Goal: Transaction & Acquisition: Book appointment/travel/reservation

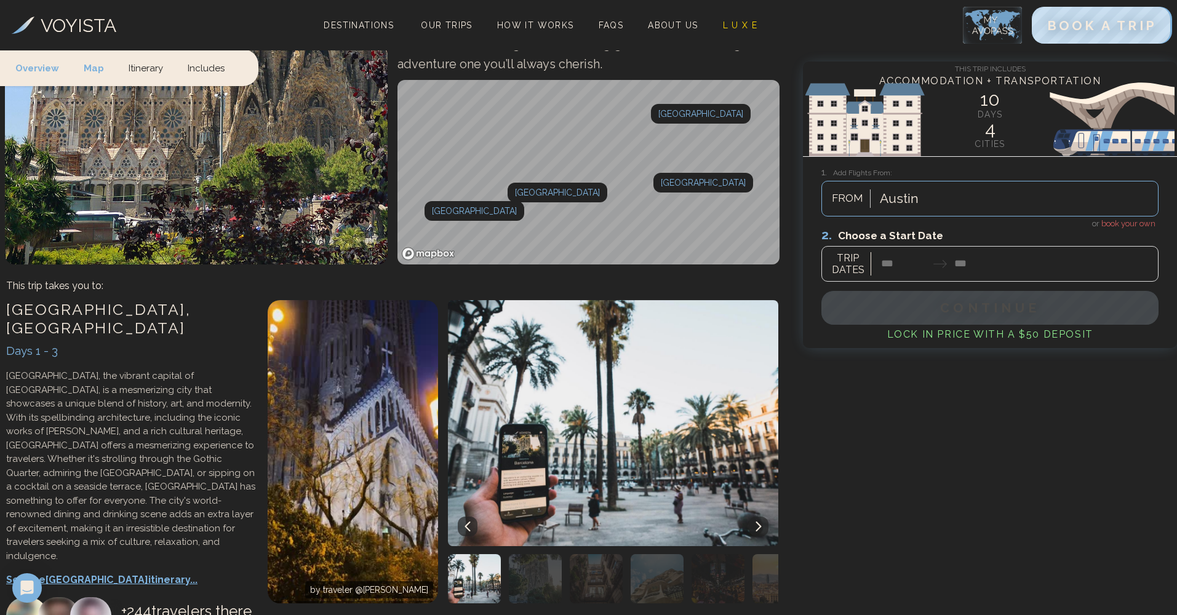
scroll to position [195, 0]
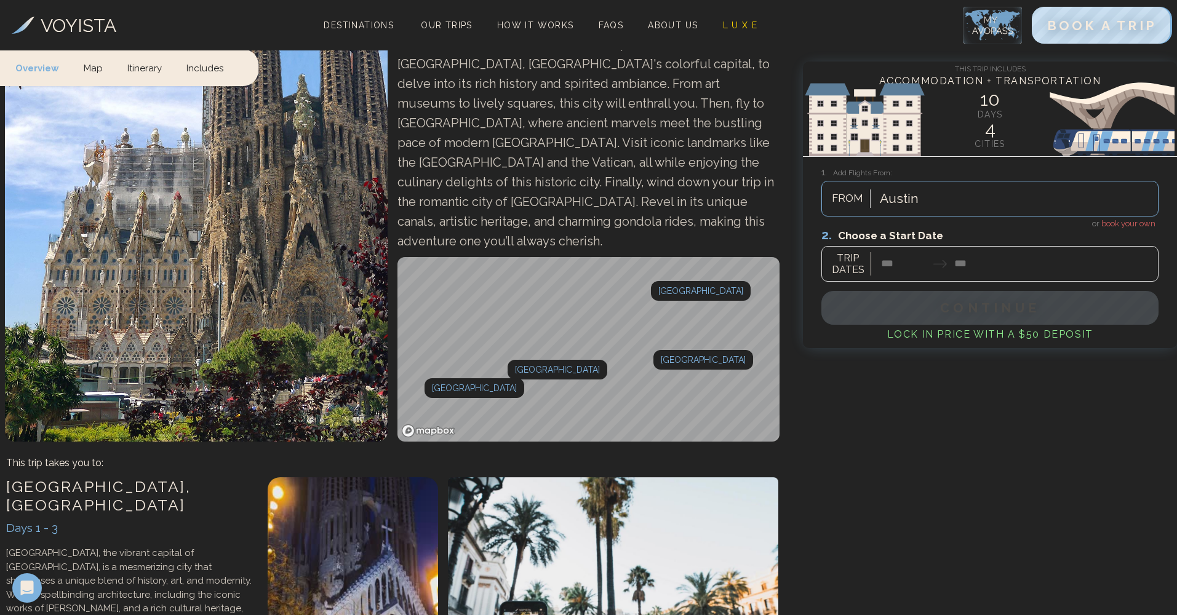
click at [1133, 227] on div at bounding box center [989, 254] width 337 height 55
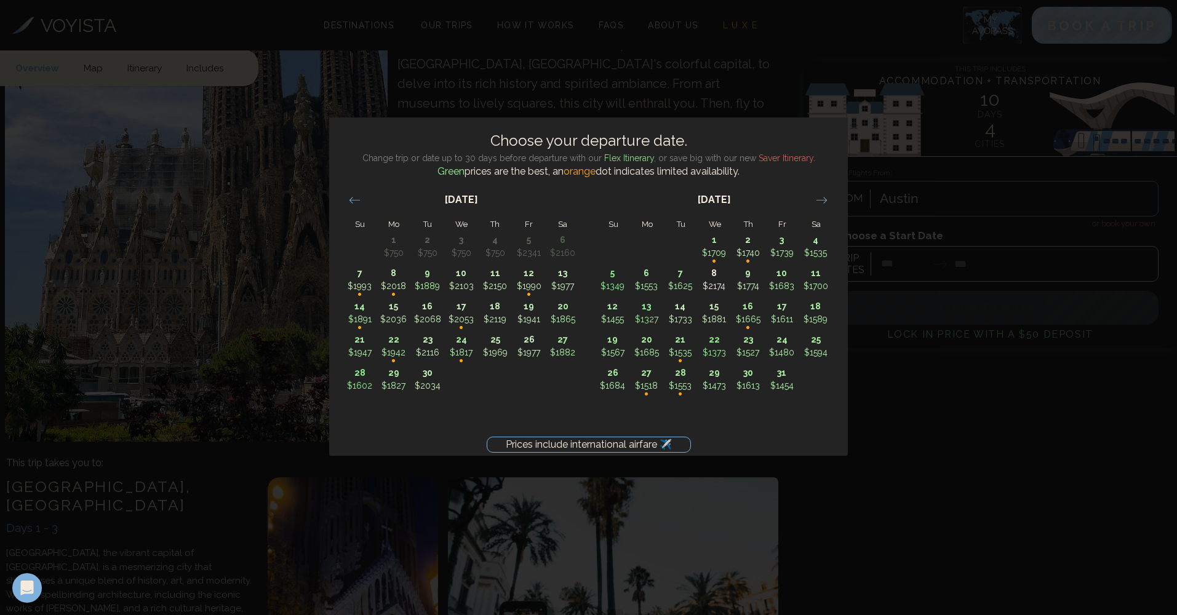
click at [916, 466] on div "Prices include international airfare ✈️ Choose your departure date. Change trip…" at bounding box center [588, 307] width 1177 height 615
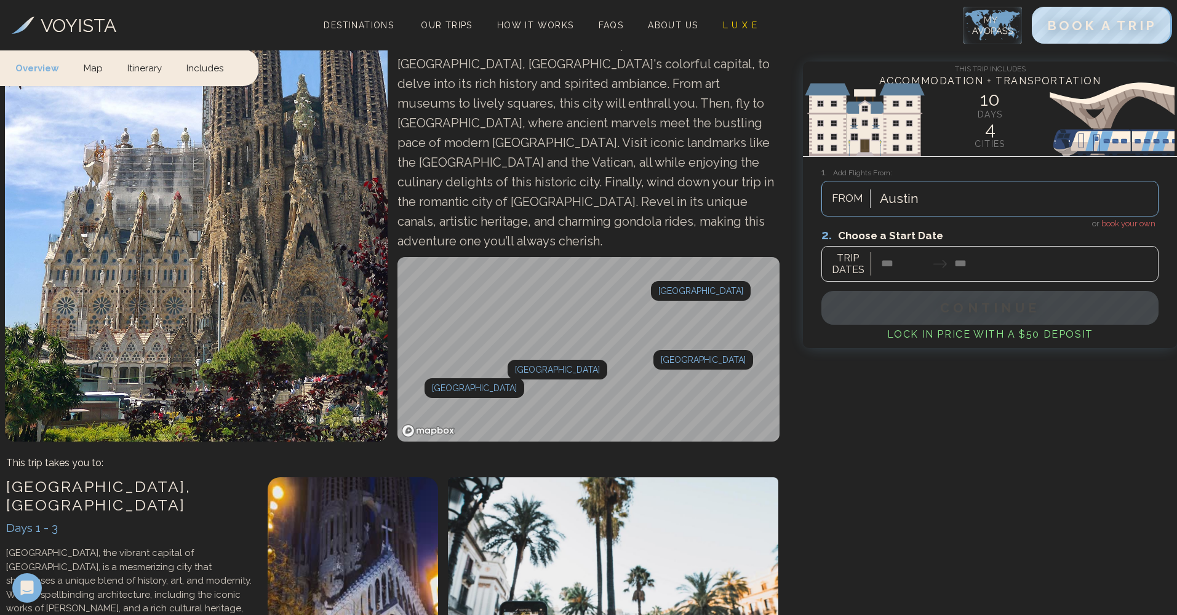
scroll to position [0, 0]
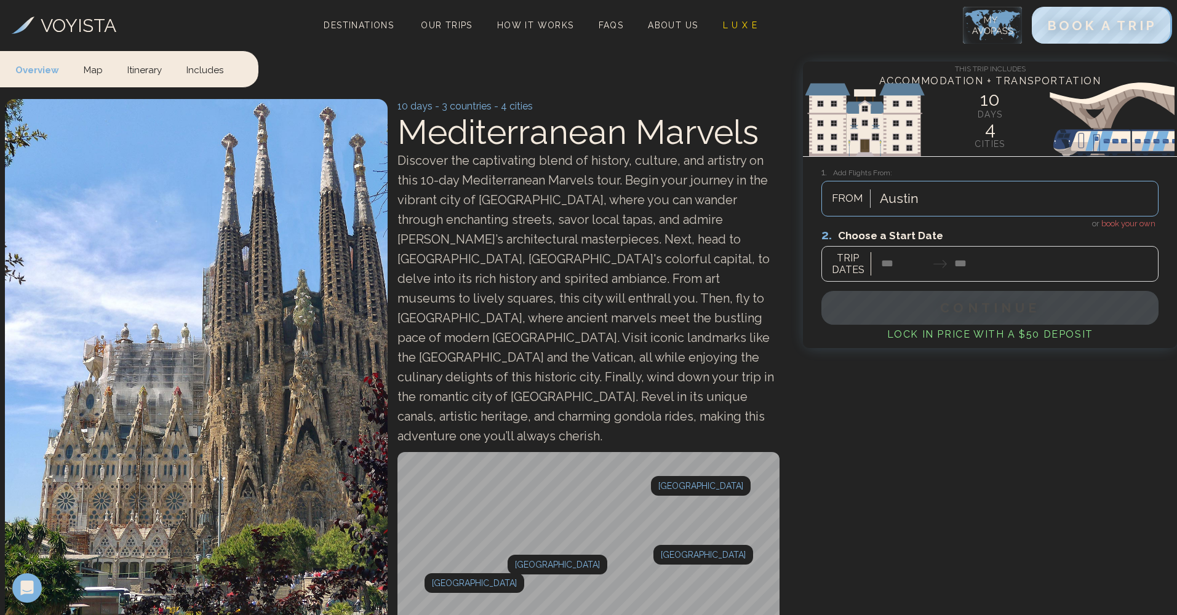
click at [86, 29] on h3 "VOYISTA" at bounding box center [79, 26] width 76 height 28
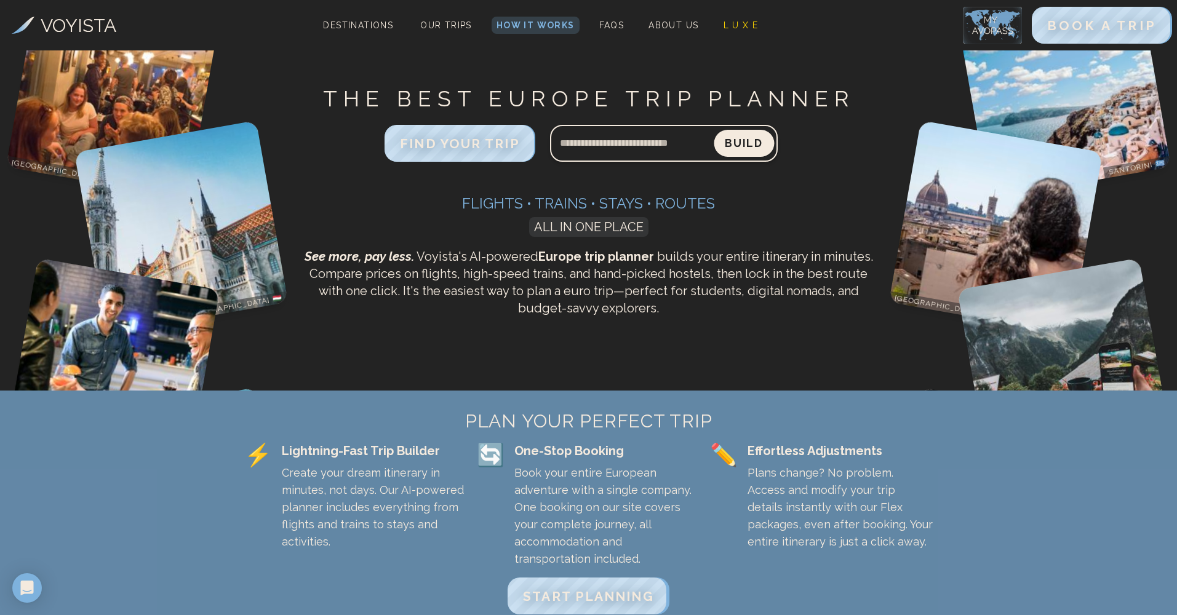
click at [760, 138] on button "Build" at bounding box center [744, 143] width 60 height 27
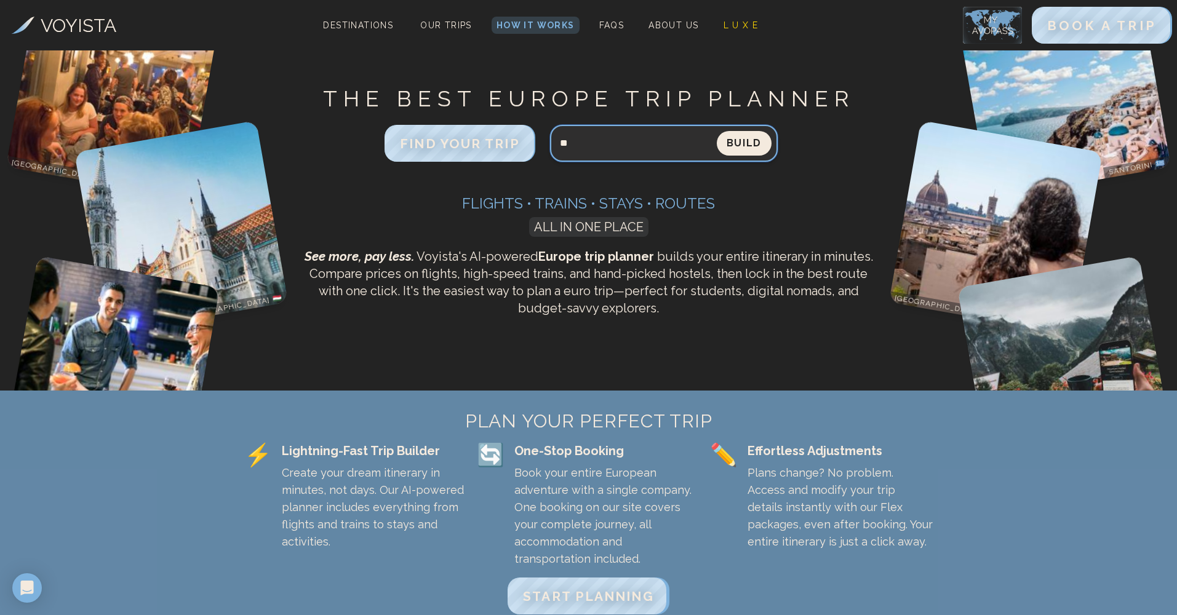
type input "*"
type input "*****"
click at [743, 143] on button "Build" at bounding box center [744, 143] width 55 height 25
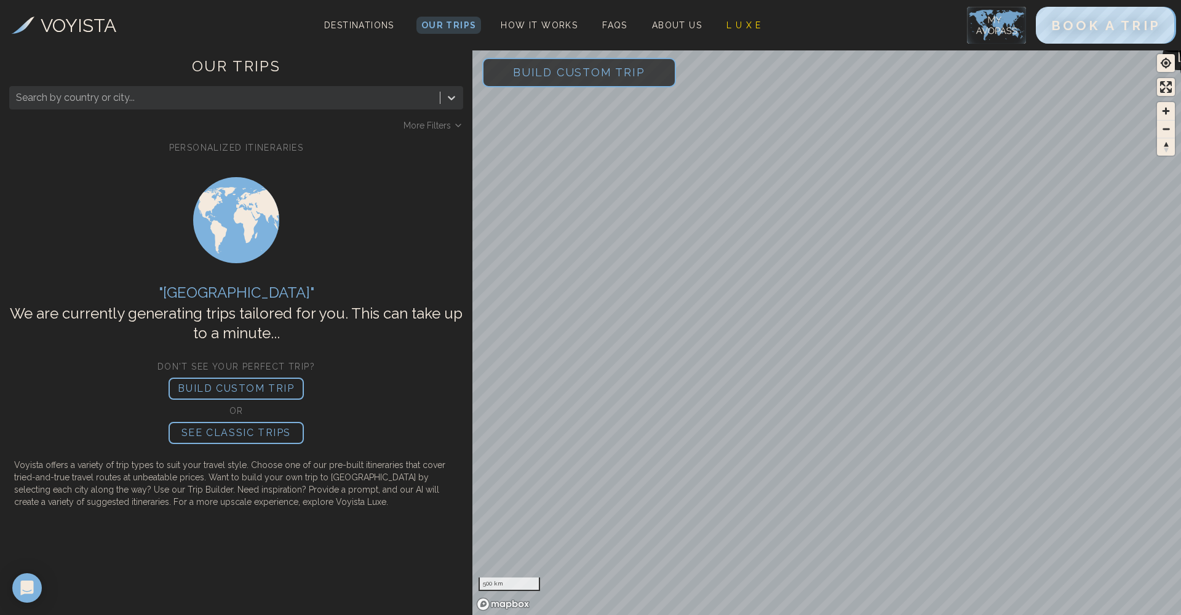
click at [593, 68] on span "Build Custom Trip" at bounding box center [579, 72] width 172 height 52
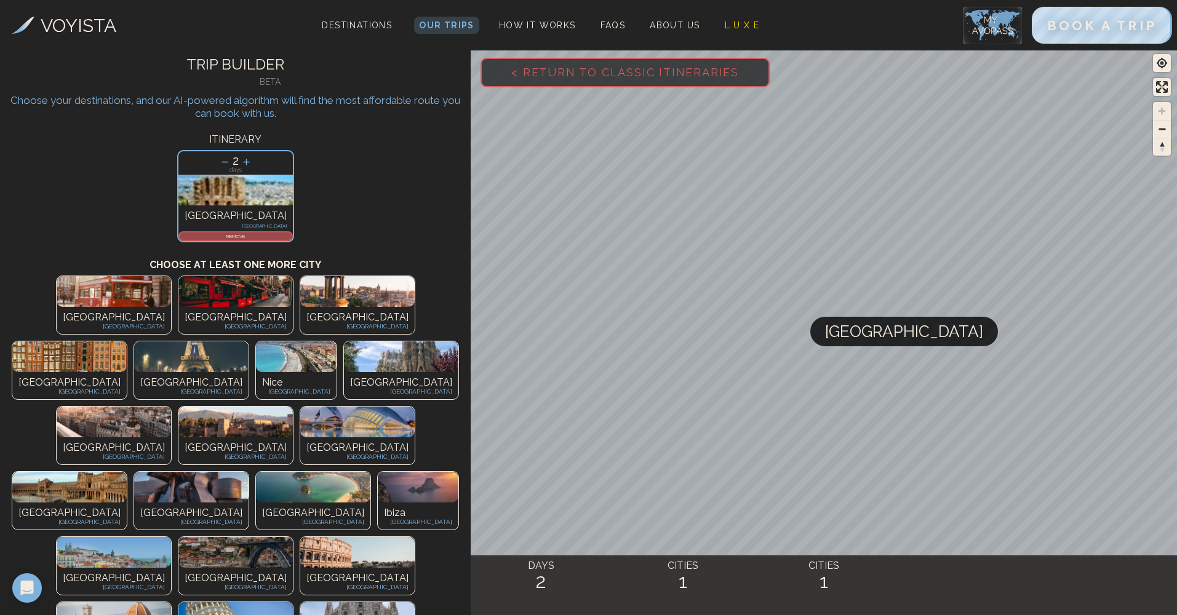
scroll to position [84, 0]
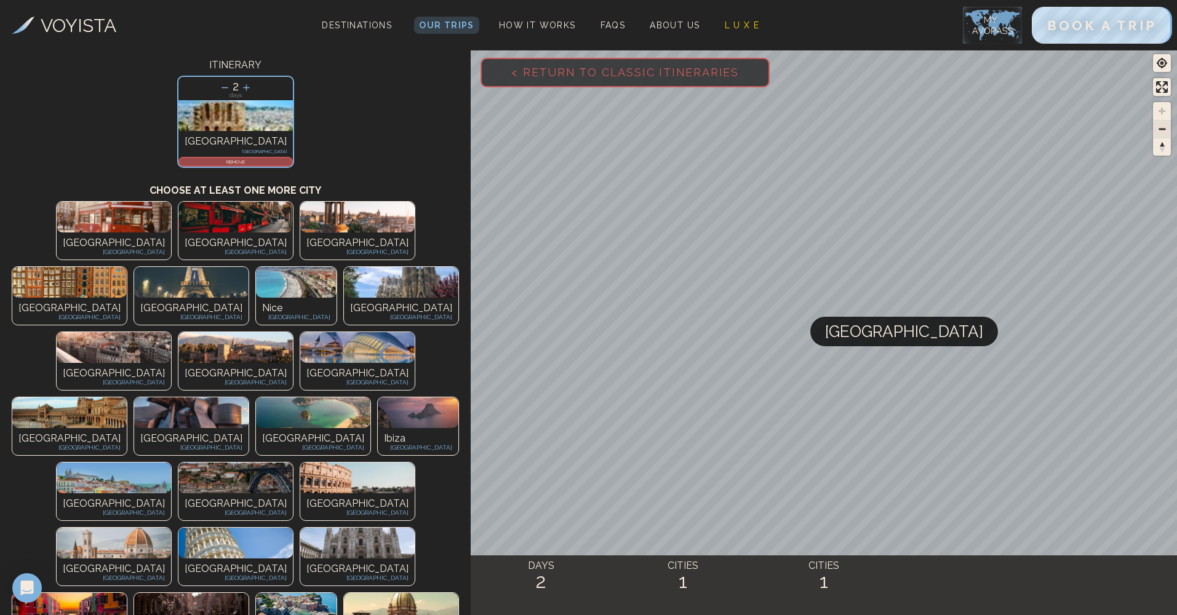
click at [1165, 137] on span "Zoom out" at bounding box center [1162, 129] width 18 height 17
click at [1165, 135] on span "Zoom out" at bounding box center [1162, 129] width 18 height 17
click at [1163, 132] on span "Zoom out" at bounding box center [1162, 129] width 18 height 17
click at [1164, 110] on span "Zoom in" at bounding box center [1162, 111] width 18 height 18
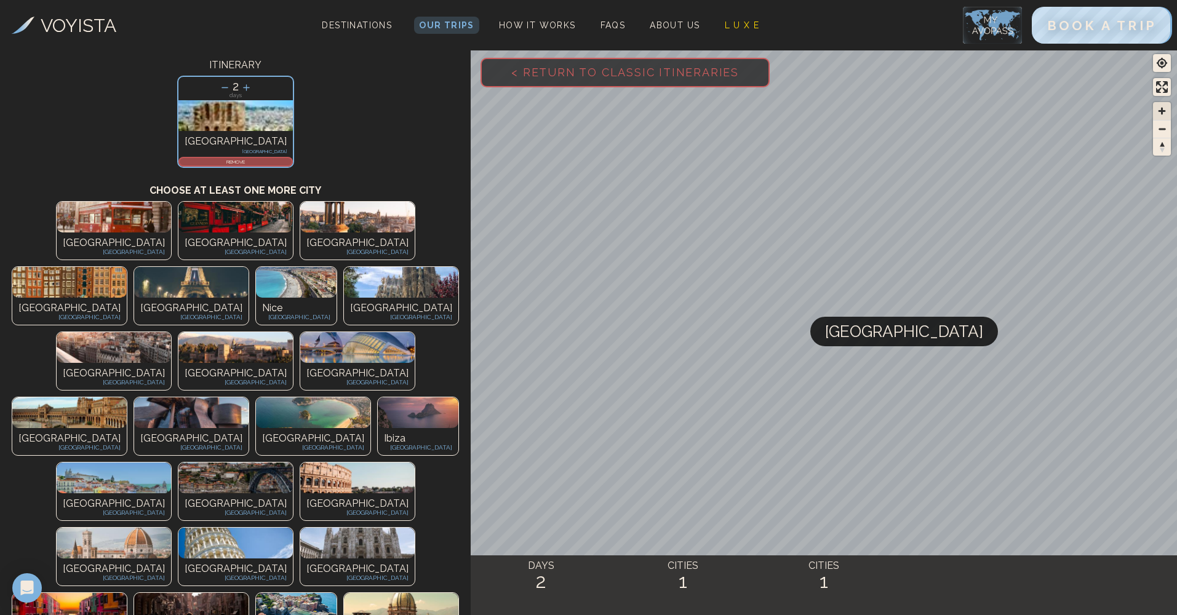
click at [1164, 110] on span "Zoom in" at bounding box center [1162, 111] width 18 height 18
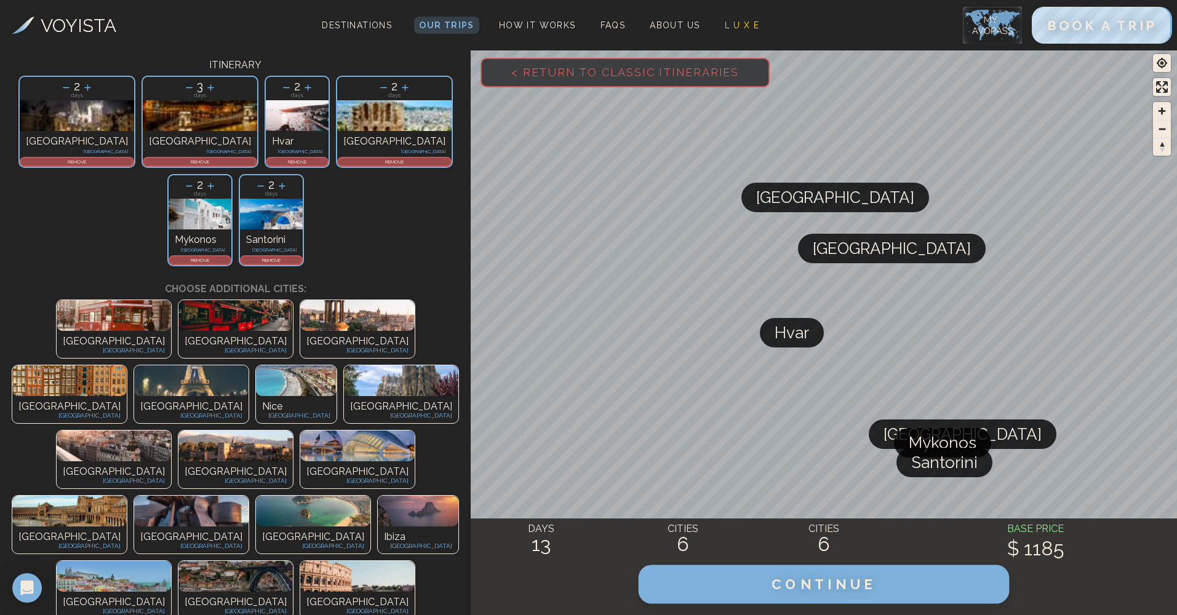
click at [767, 577] on button "CONTINUE" at bounding box center [824, 584] width 371 height 39
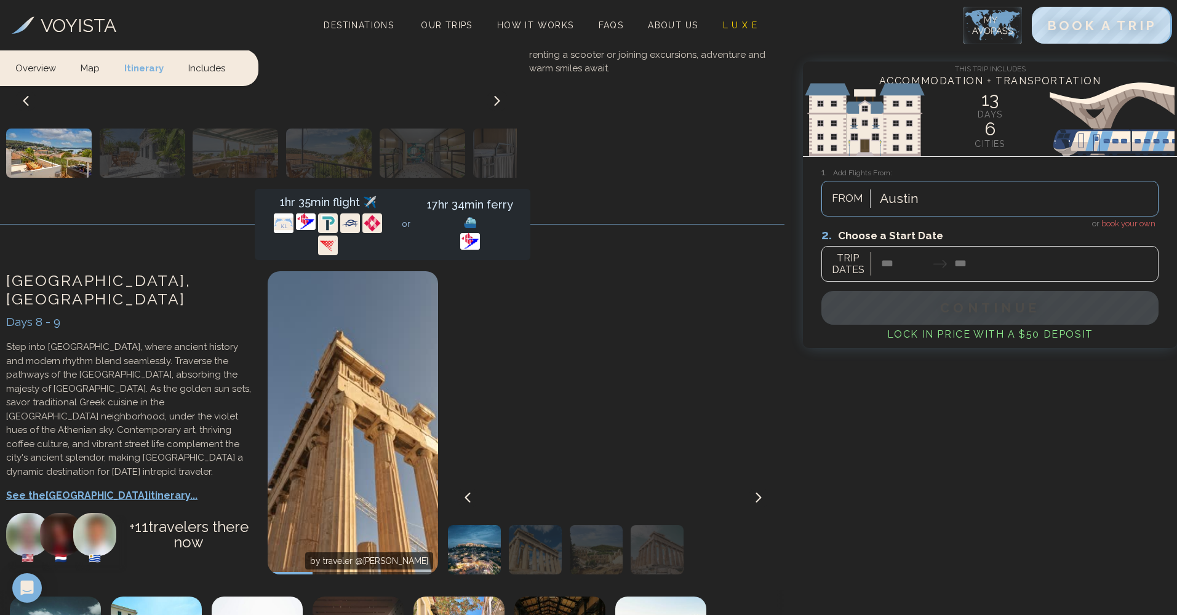
scroll to position [2918, 0]
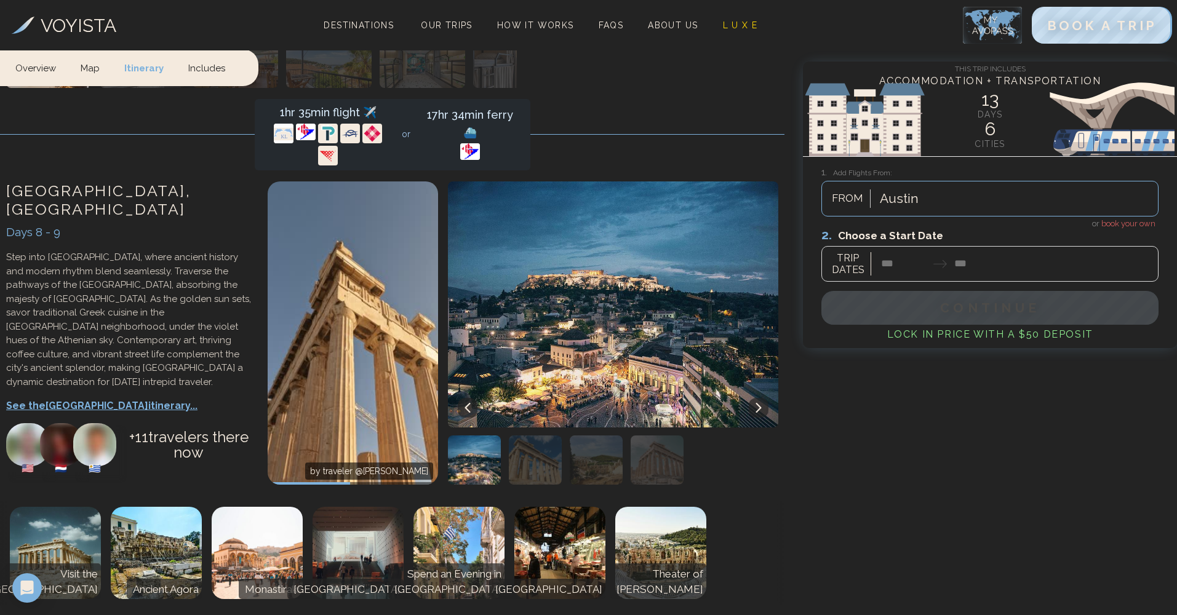
click at [268, 507] on img at bounding box center [257, 553] width 91 height 92
click at [556, 507] on img at bounding box center [559, 553] width 91 height 92
click at [657, 507] on img at bounding box center [660, 553] width 91 height 92
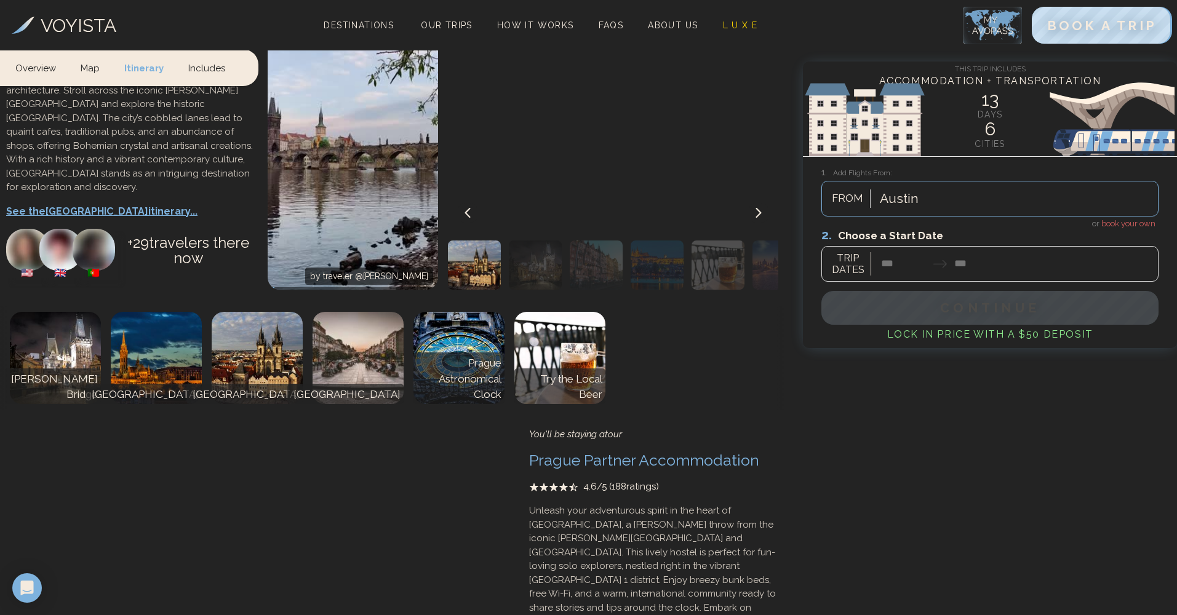
scroll to position [0, 0]
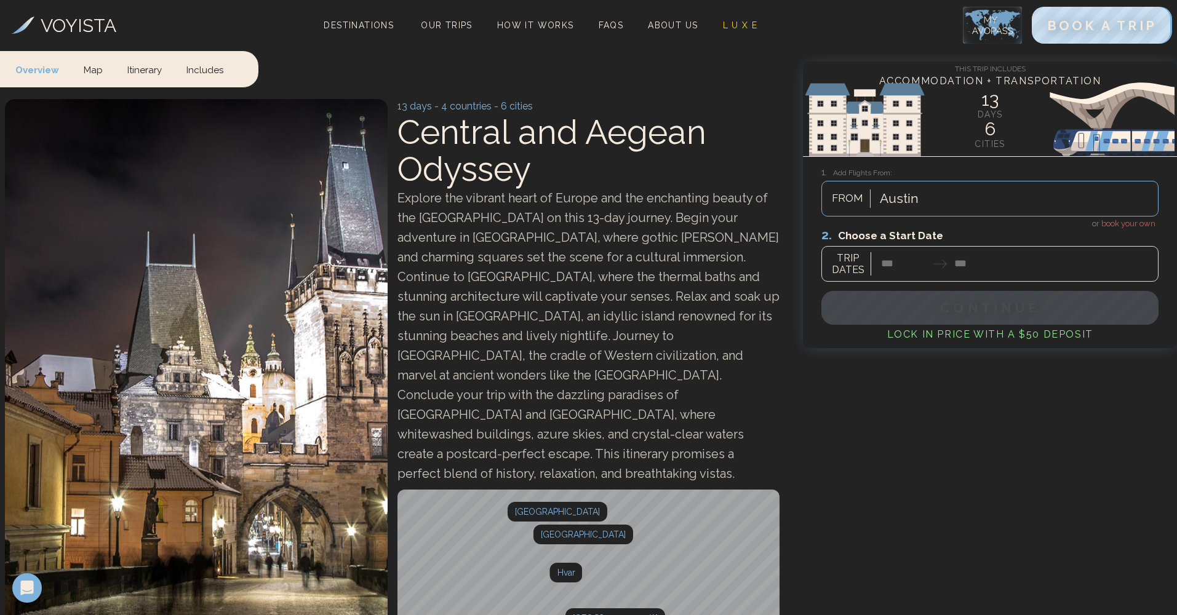
click at [105, 31] on h3 "VOYISTA" at bounding box center [79, 26] width 76 height 28
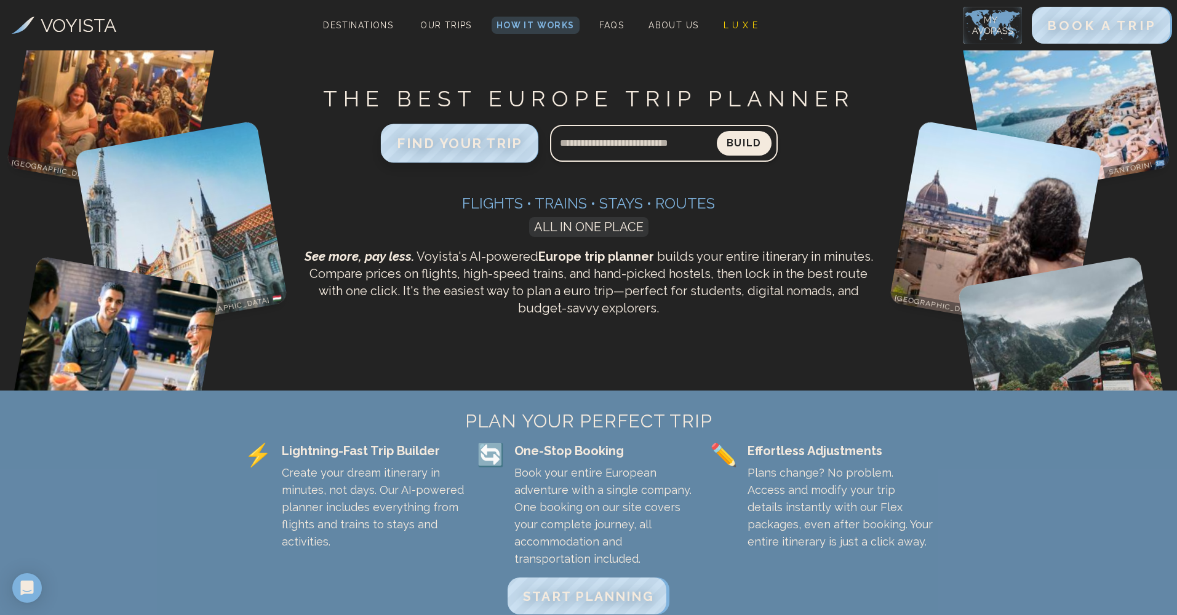
click at [493, 136] on span "FIND YOUR TRIP" at bounding box center [460, 143] width 126 height 16
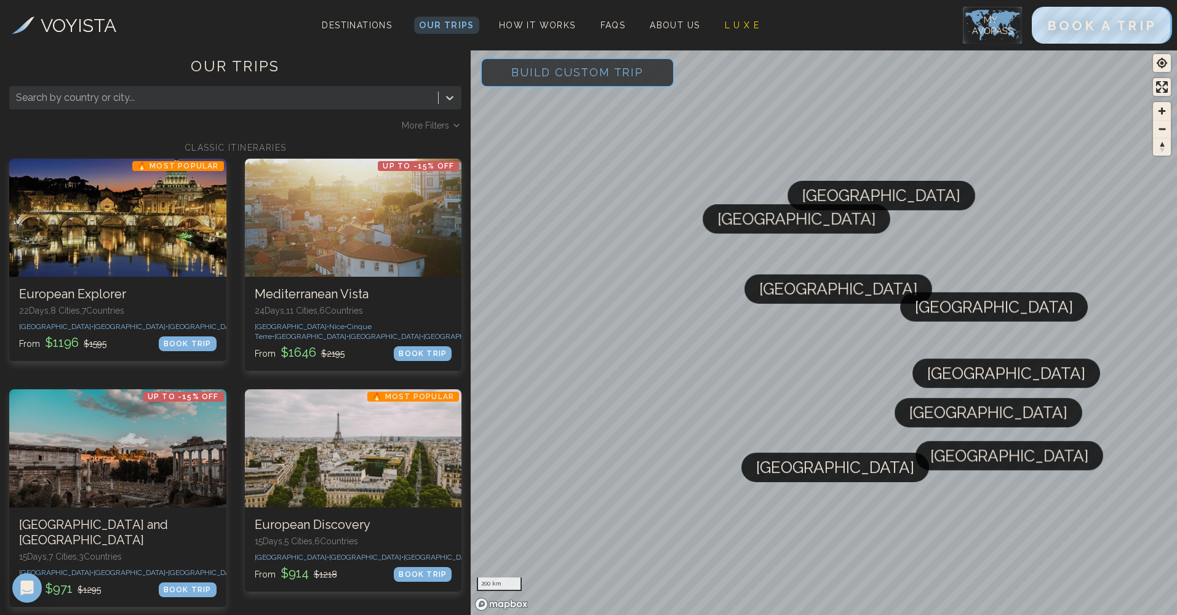
click at [601, 83] on span "Build Custom Trip" at bounding box center [578, 72] width 172 height 52
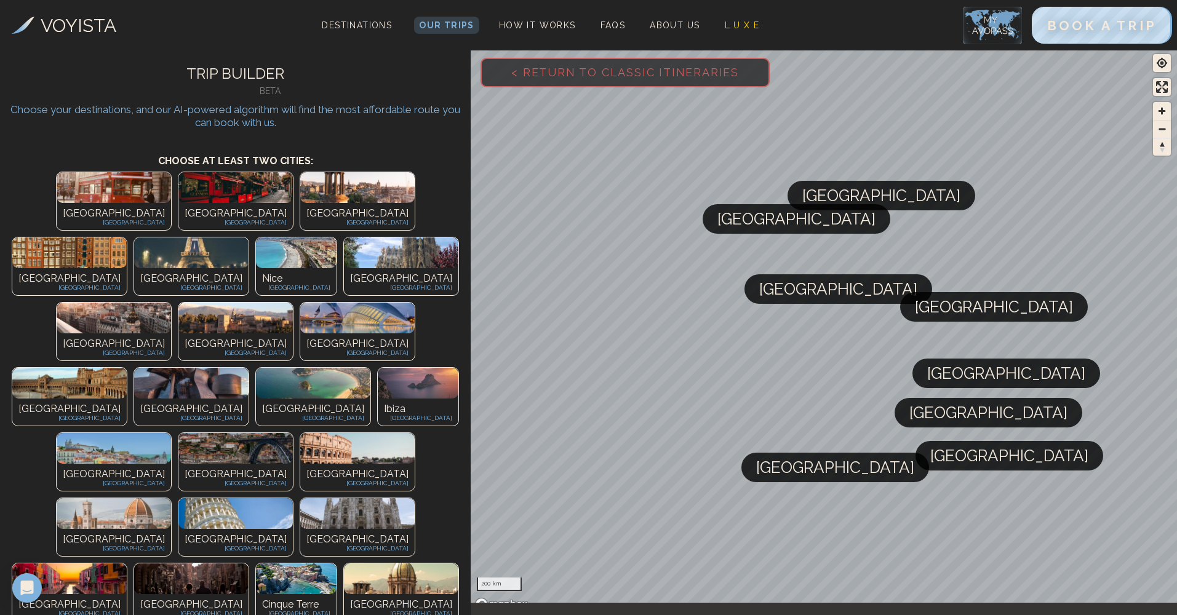
click at [399, 237] on img at bounding box center [401, 252] width 114 height 31
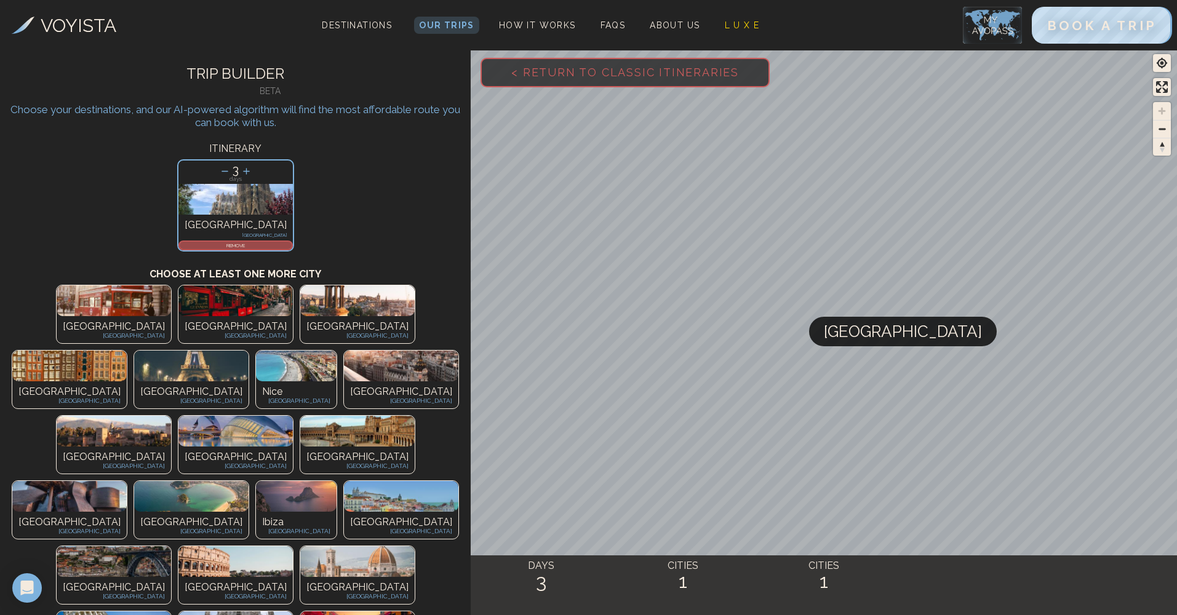
click at [379, 351] on img at bounding box center [401, 366] width 114 height 31
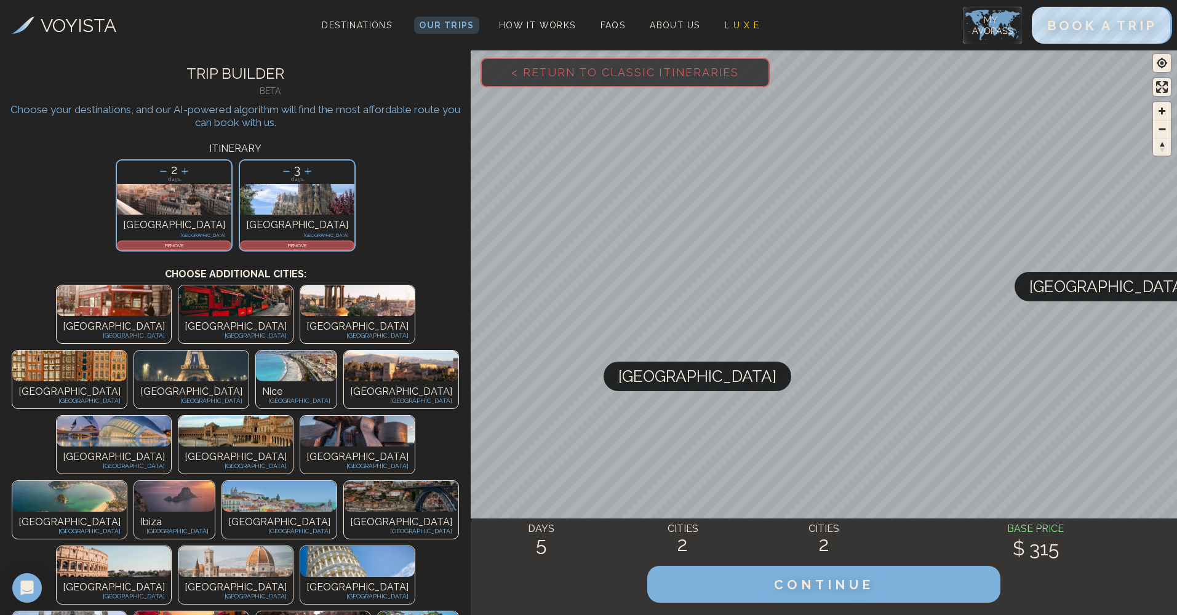
click at [134, 612] on img at bounding box center [191, 627] width 114 height 31
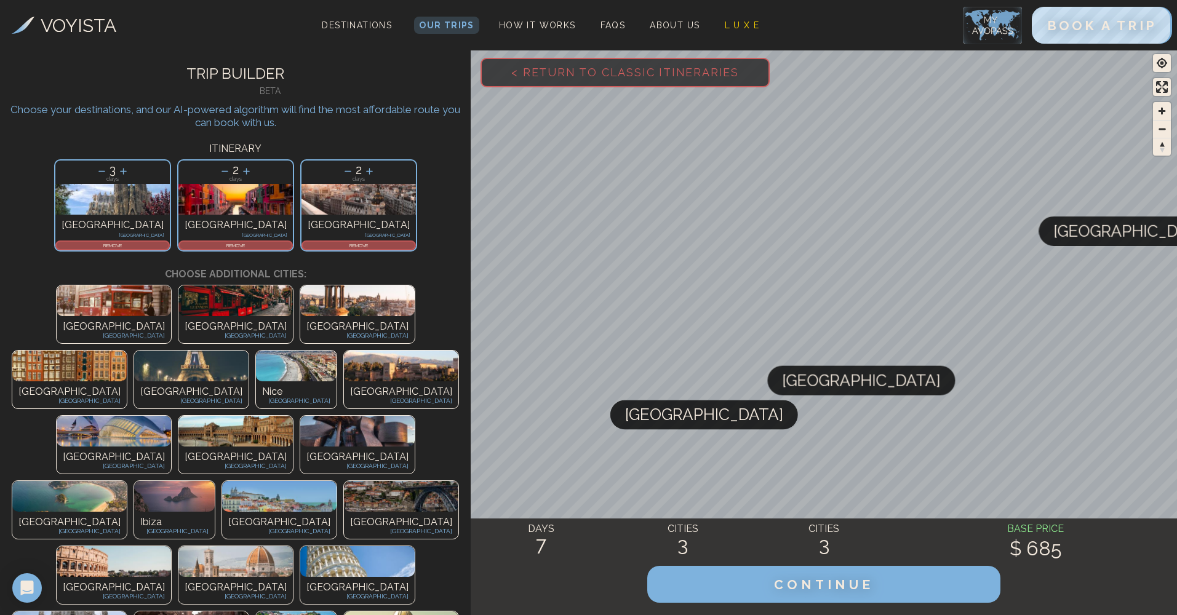
click at [171, 546] on img at bounding box center [114, 561] width 114 height 31
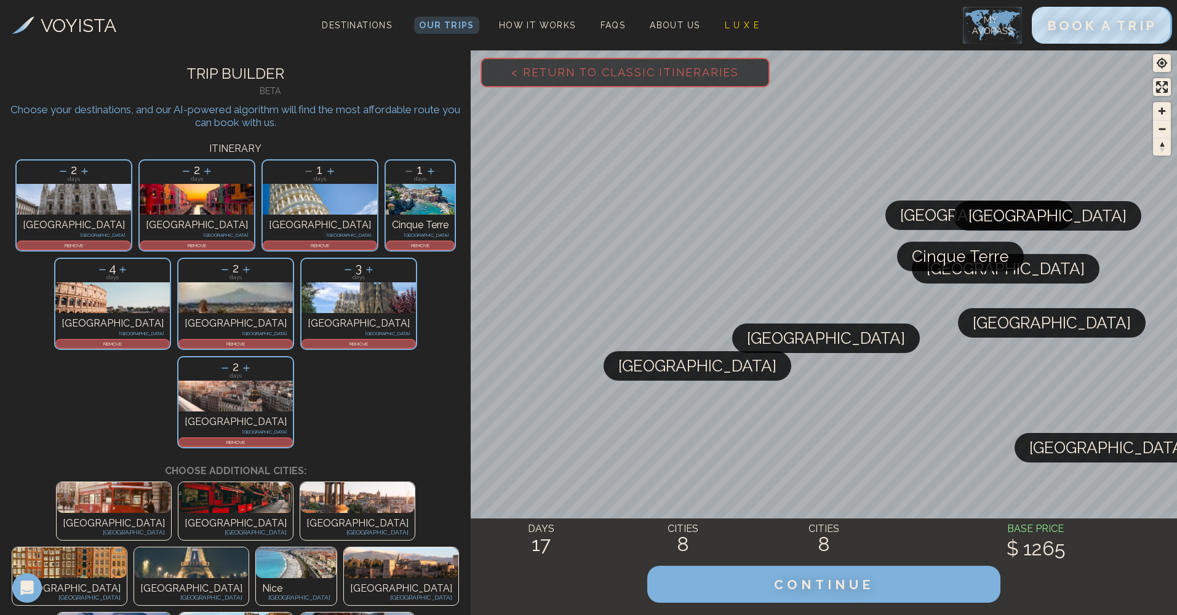
click at [387, 243] on p "REMOVE" at bounding box center [420, 245] width 66 height 7
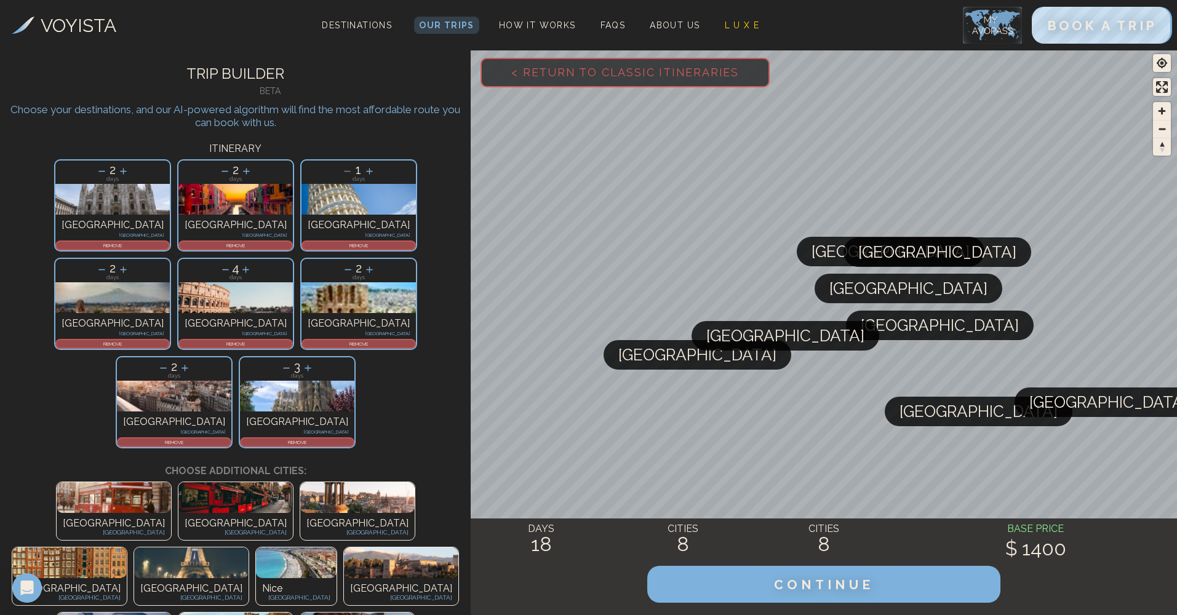
click at [170, 282] on img at bounding box center [112, 297] width 114 height 31
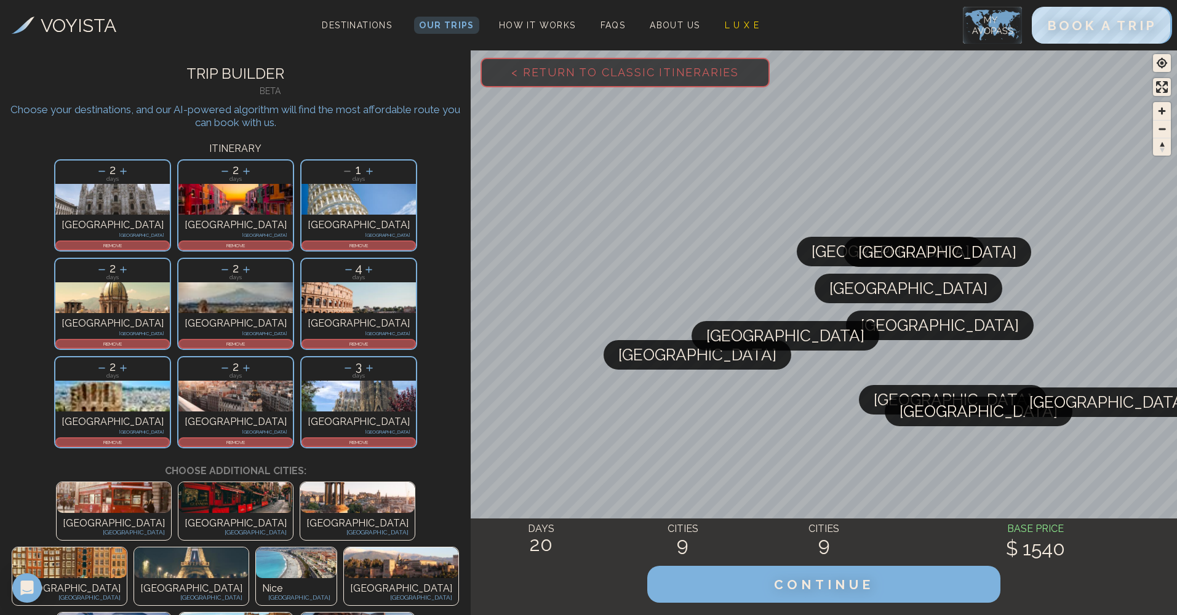
click at [324, 339] on div "REMOVE" at bounding box center [358, 344] width 114 height 10
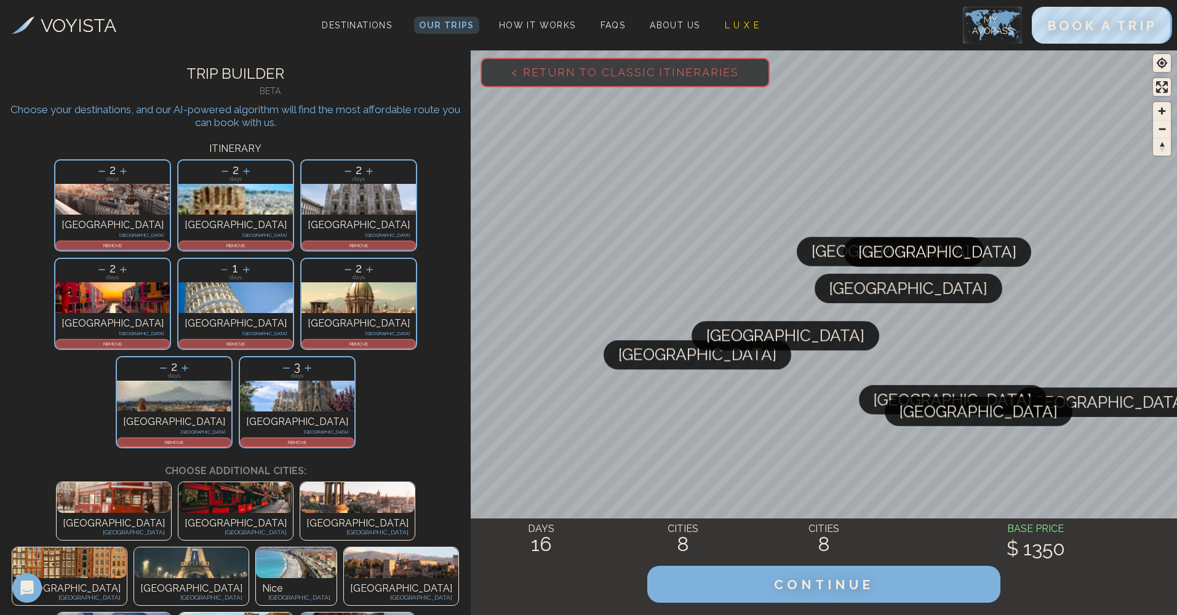
click at [353, 439] on p "REMOVE" at bounding box center [297, 442] width 112 height 7
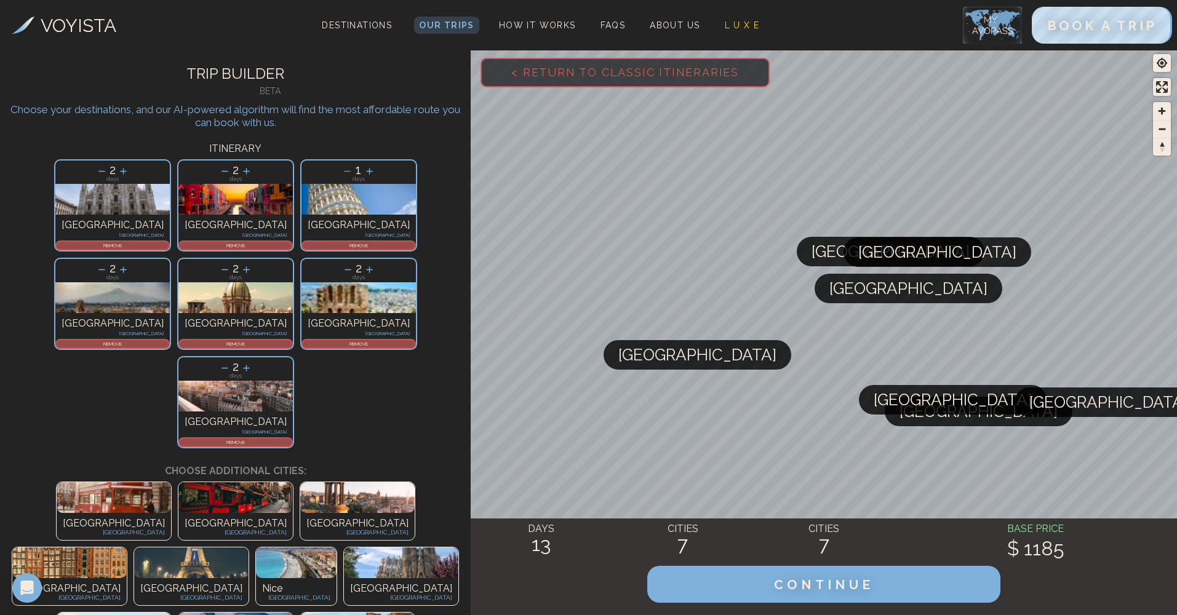
click at [169, 340] on p "REMOVE" at bounding box center [113, 343] width 112 height 7
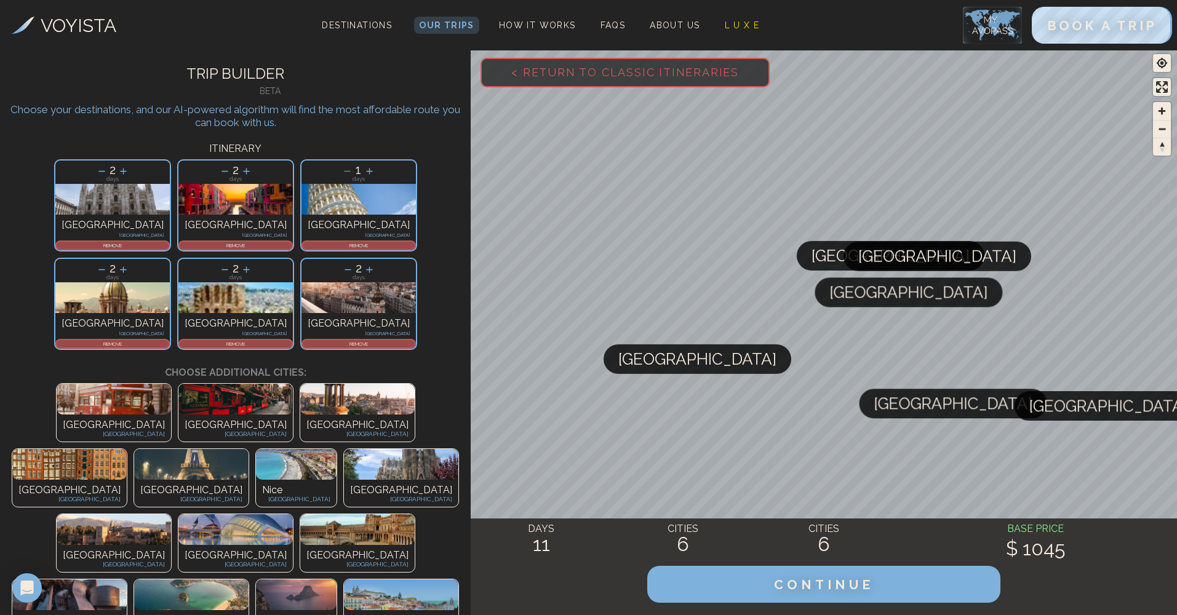
click at [293, 313] on div "Athens Greece" at bounding box center [235, 326] width 114 height 26
click at [303, 243] on p "REMOVE" at bounding box center [359, 245] width 112 height 7
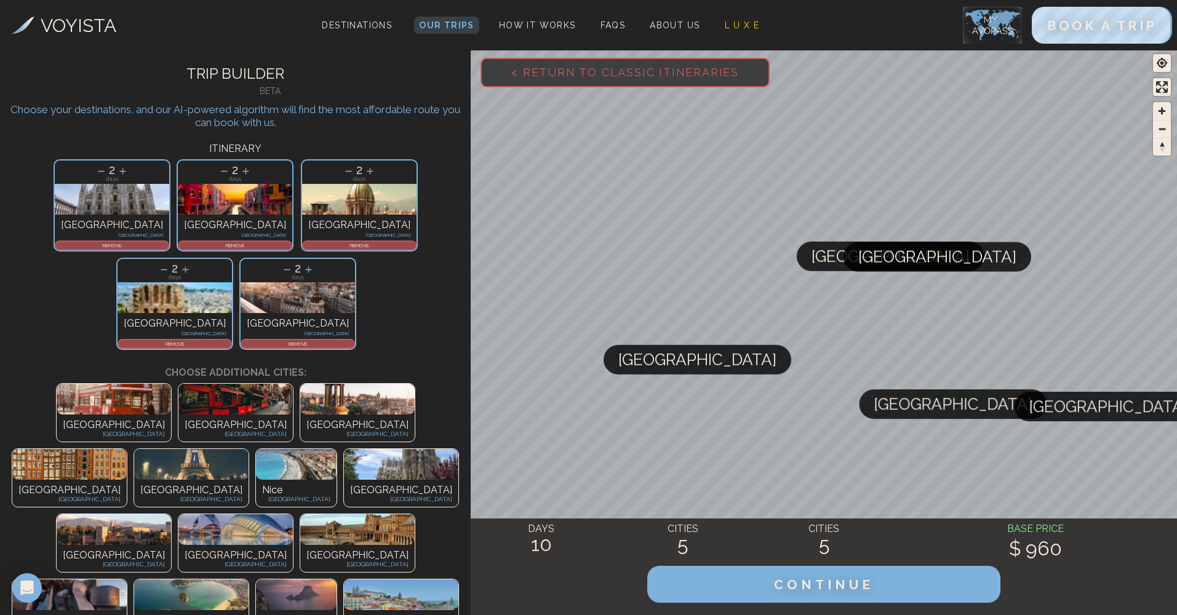
click at [179, 247] on p "REMOVE" at bounding box center [235, 245] width 112 height 7
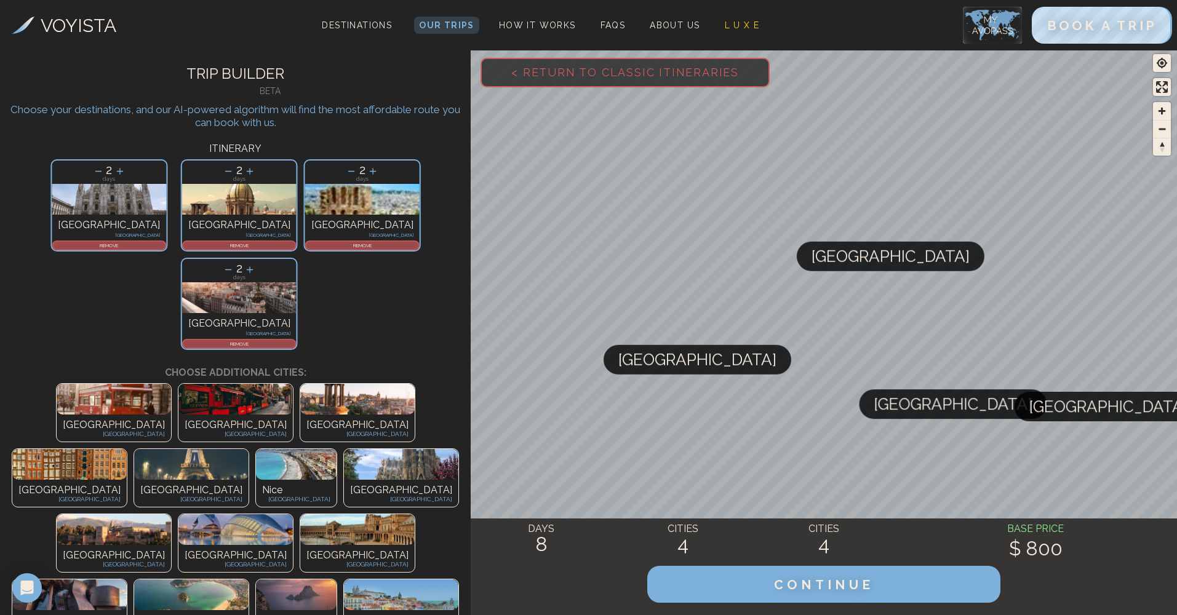
click at [148, 247] on p "REMOVE" at bounding box center [109, 245] width 112 height 7
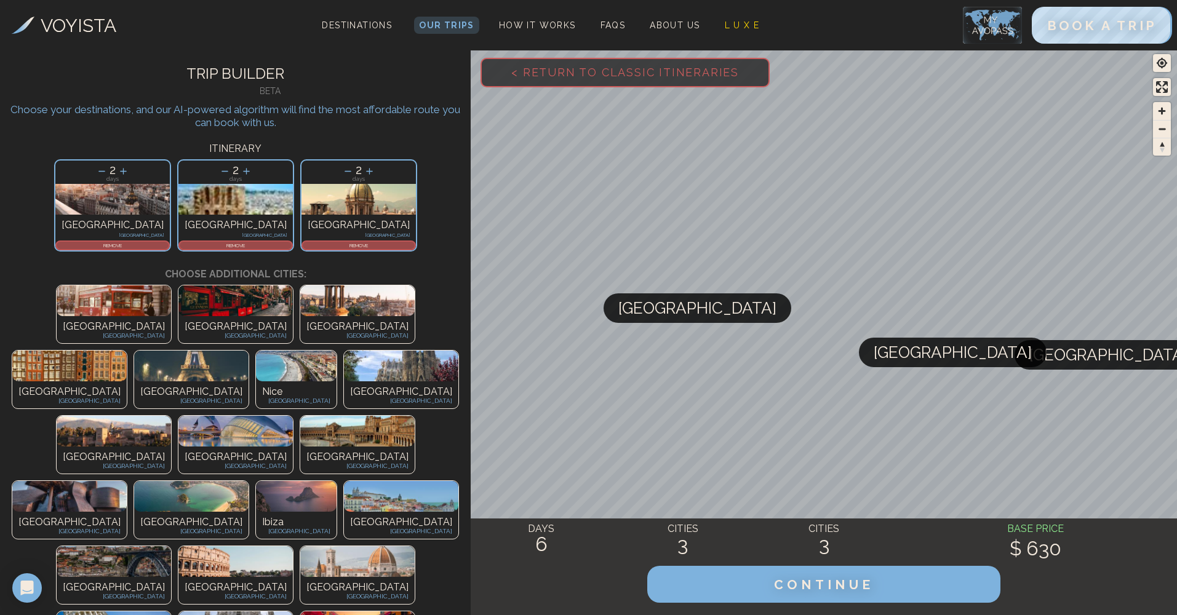
click at [169, 247] on p "REMOVE" at bounding box center [113, 245] width 112 height 7
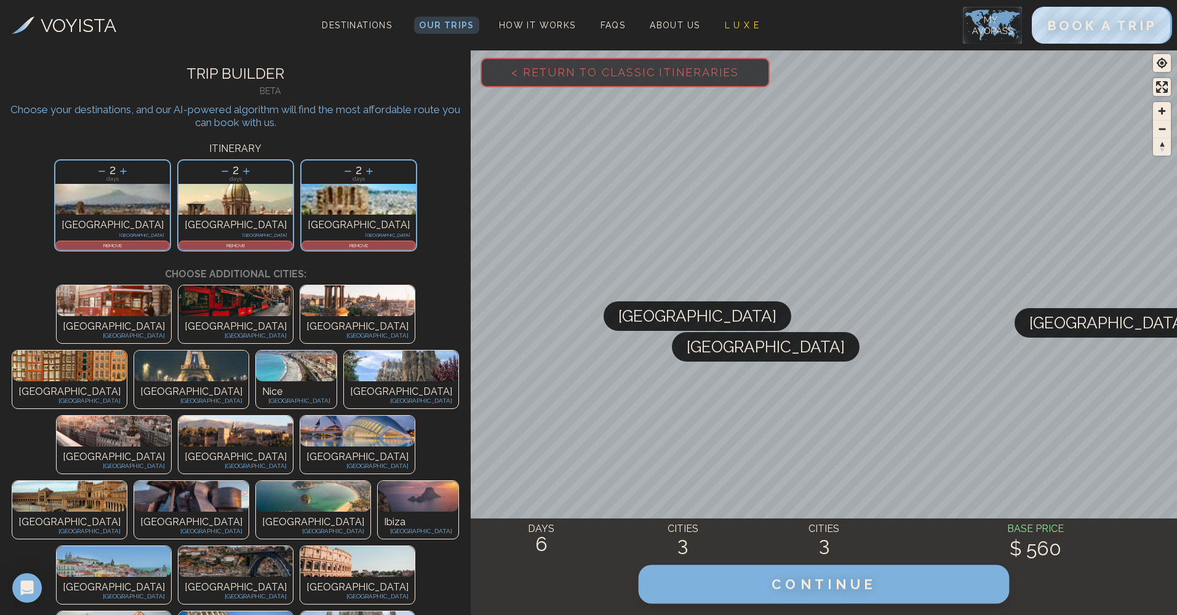
click at [751, 580] on button "CONTINUE" at bounding box center [824, 584] width 371 height 39
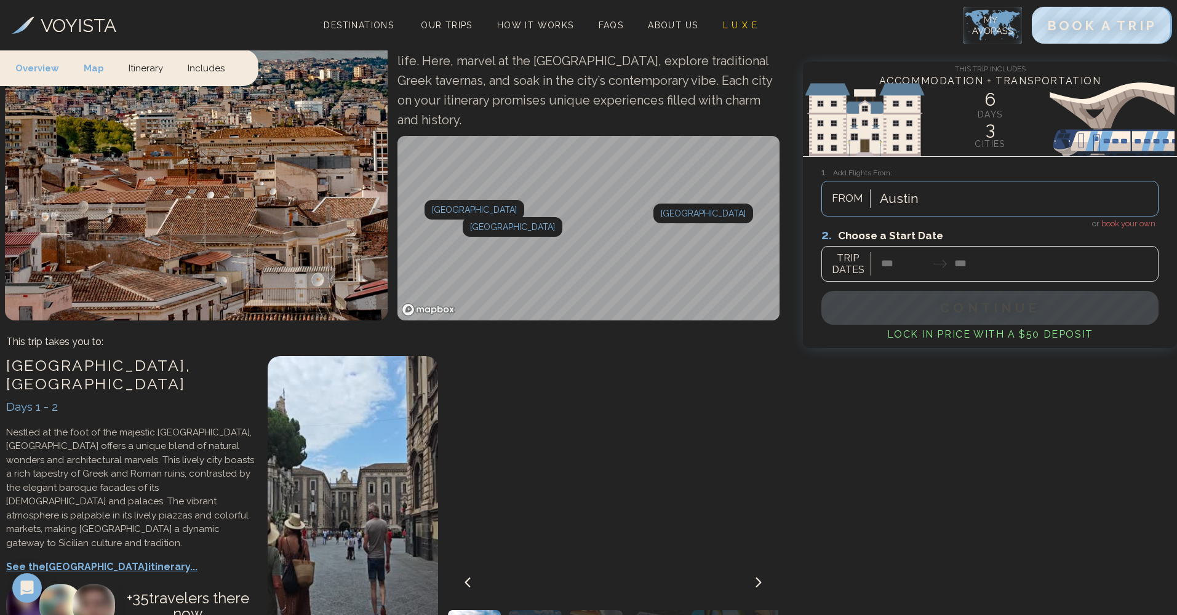
scroll to position [477, 0]
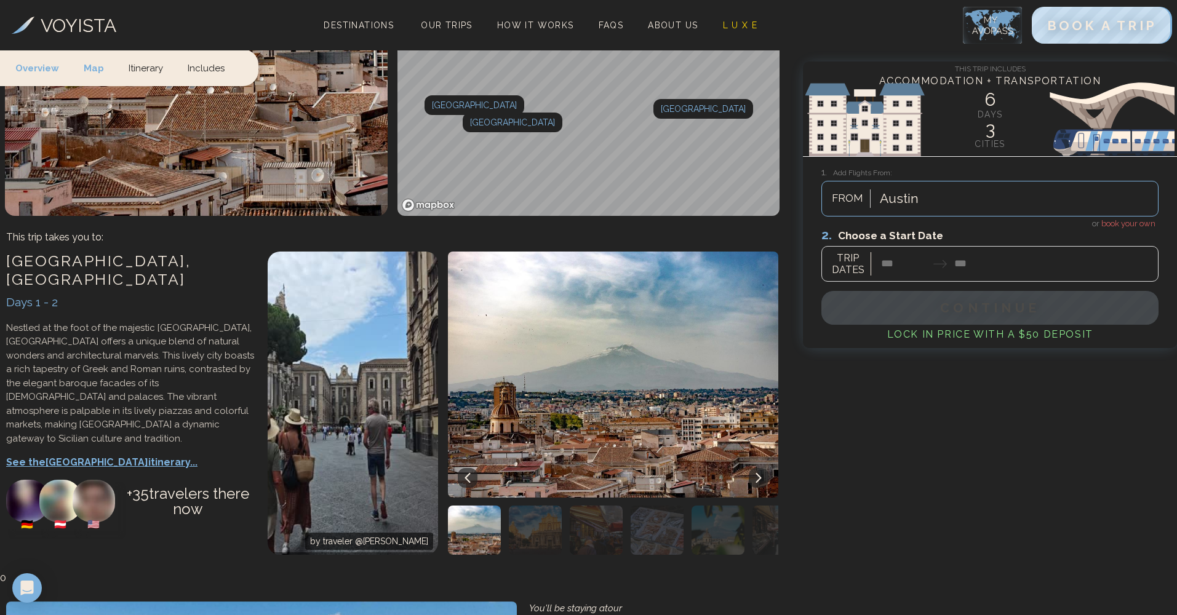
click at [545, 506] on img "button" at bounding box center [535, 530] width 53 height 49
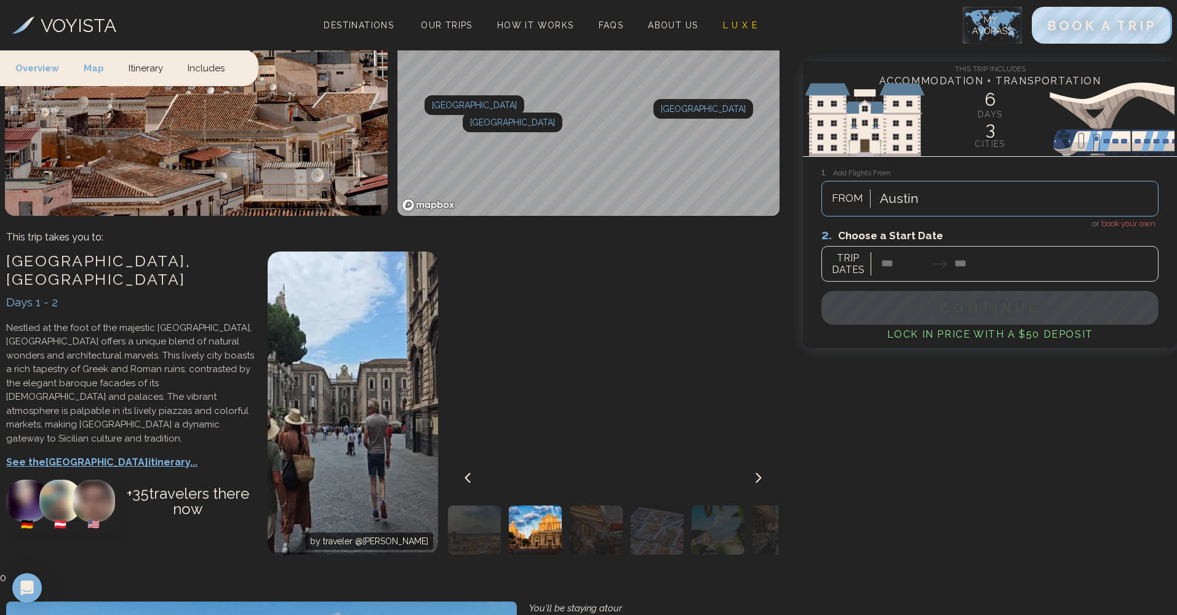
click at [695, 506] on img "button" at bounding box center [718, 530] width 53 height 49
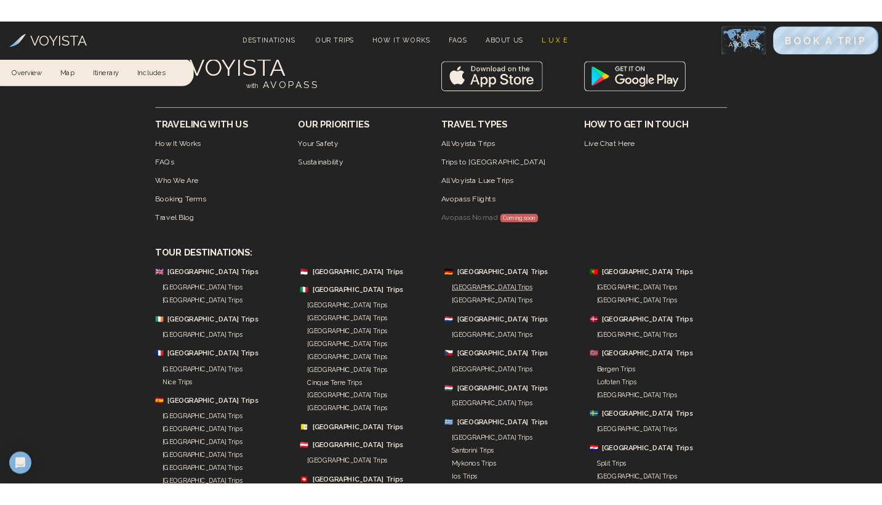
scroll to position [3760, 0]
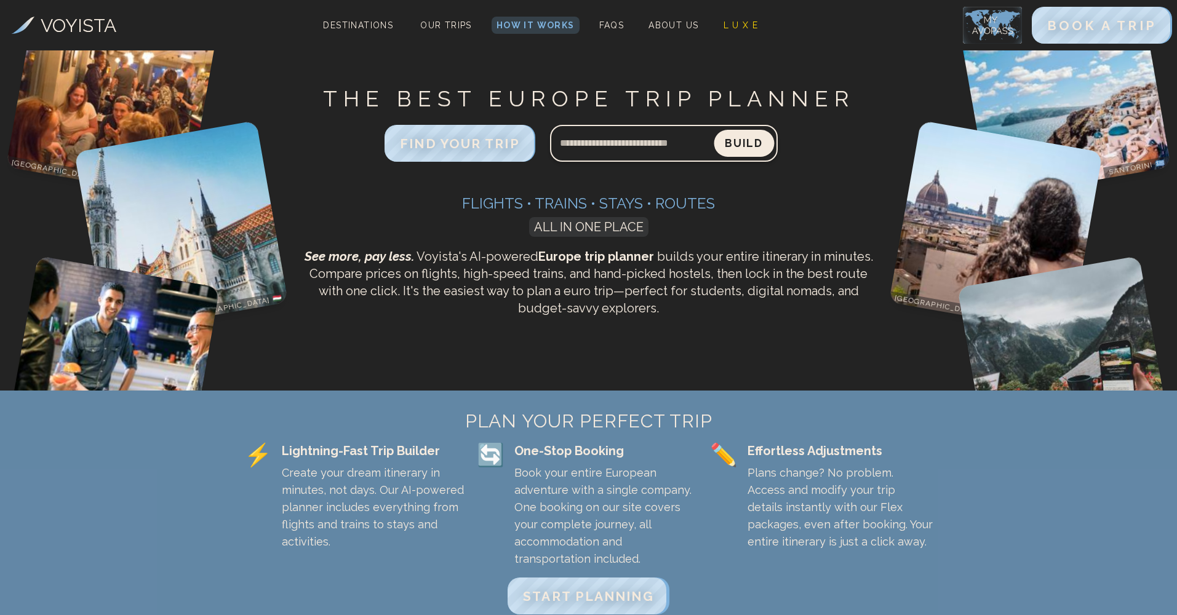
click at [742, 150] on button "Build" at bounding box center [744, 143] width 60 height 27
click at [436, 140] on span "FIND YOUR TRIP" at bounding box center [460, 143] width 126 height 16
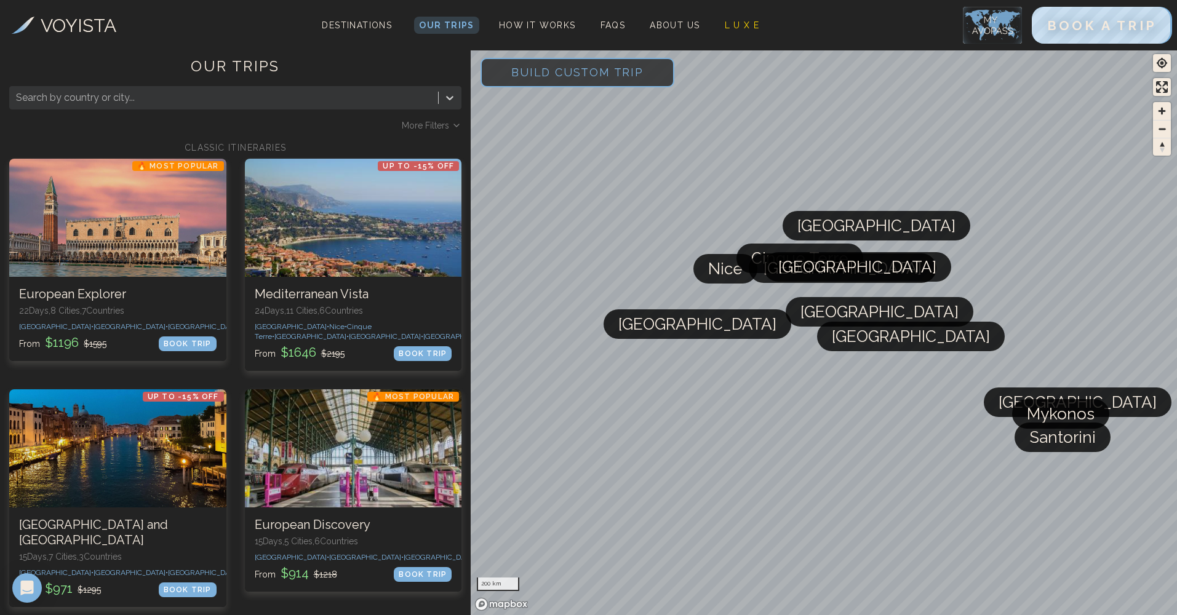
click at [288, 105] on div at bounding box center [224, 97] width 416 height 17
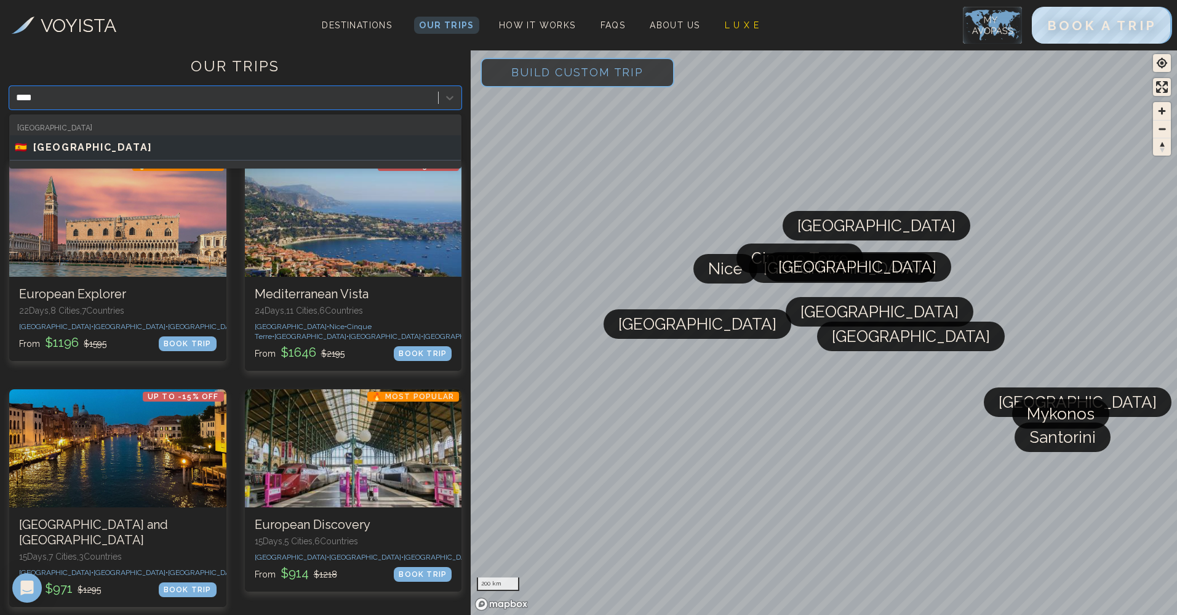
type input "*****"
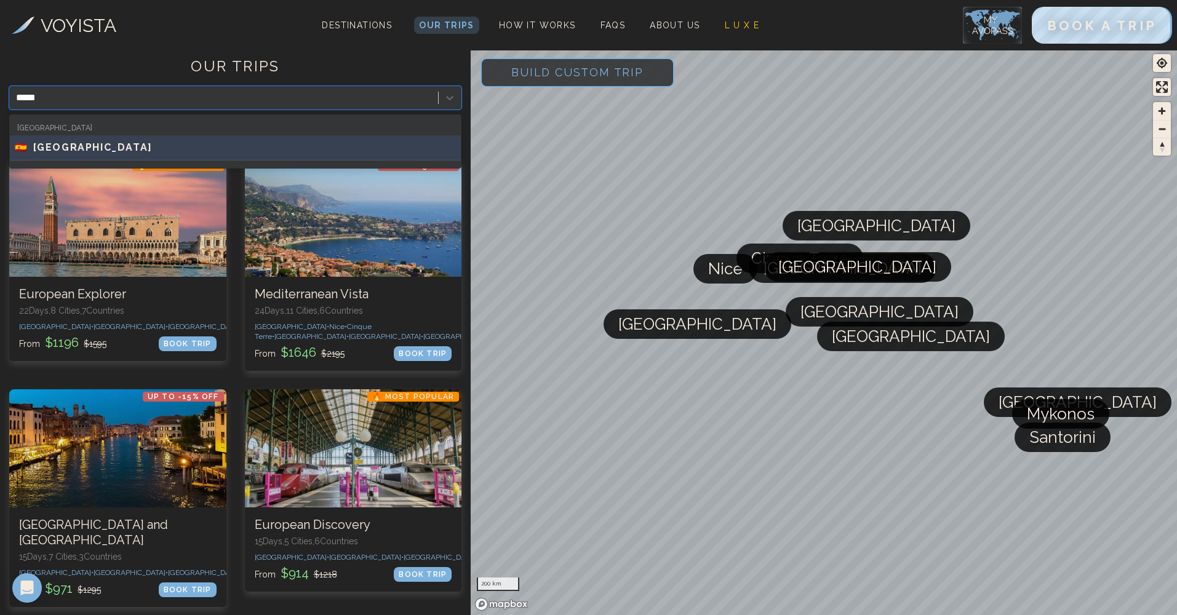
click at [204, 159] on div "🇪🇸 SPAIN" at bounding box center [235, 147] width 451 height 25
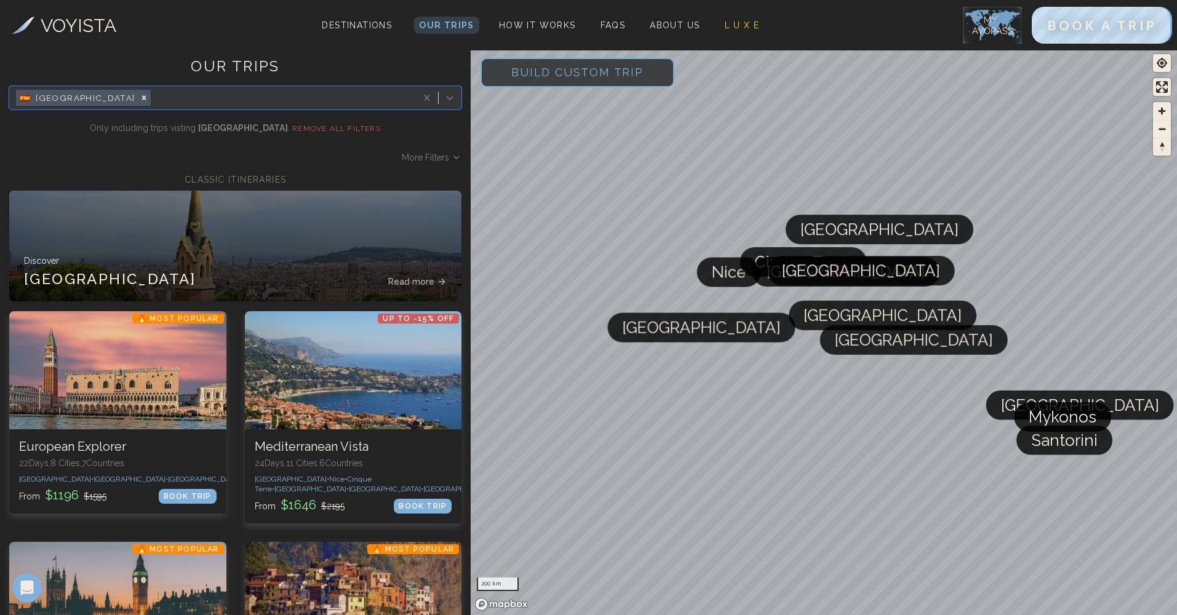
click at [572, 66] on span "Build Custom Trip" at bounding box center [578, 72] width 172 height 52
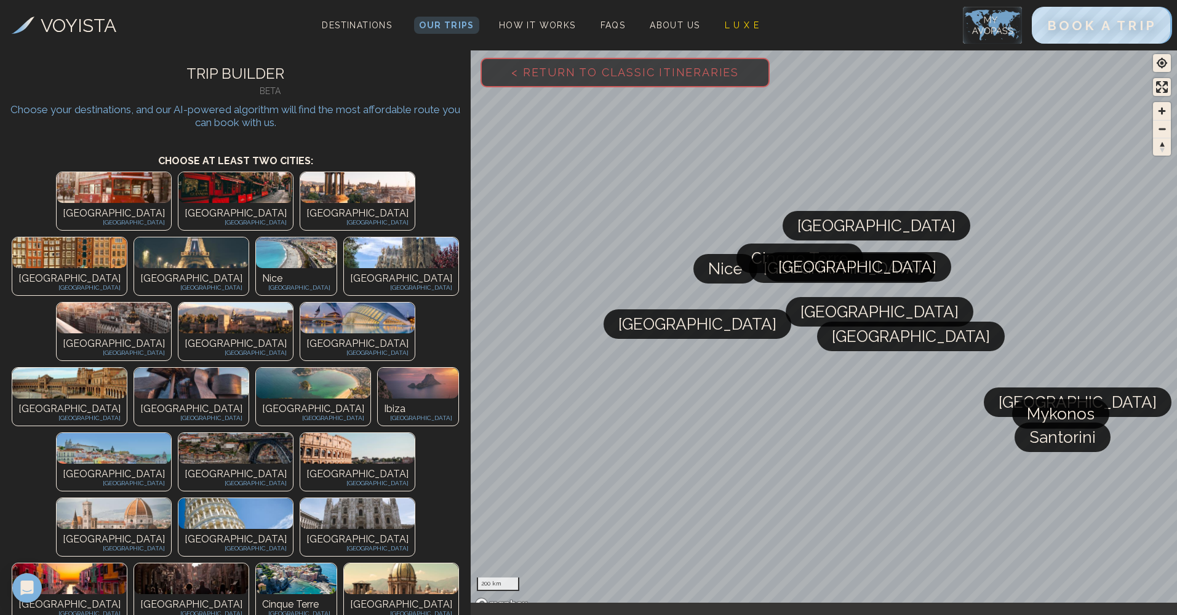
click at [386, 237] on img at bounding box center [401, 252] width 114 height 31
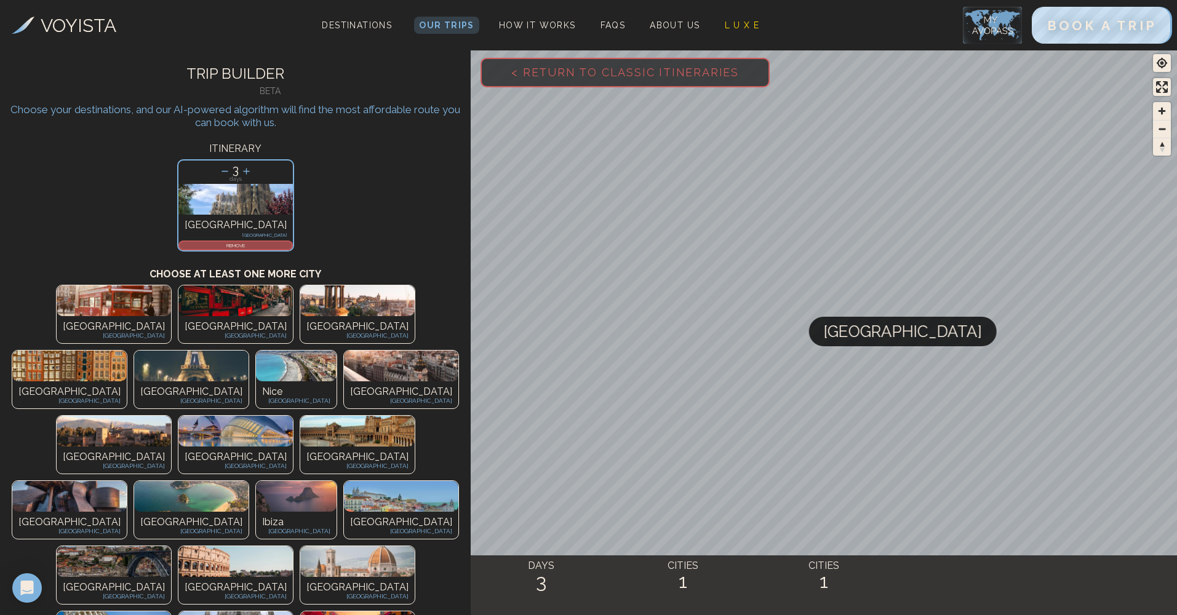
click at [369, 351] on img at bounding box center [401, 366] width 114 height 31
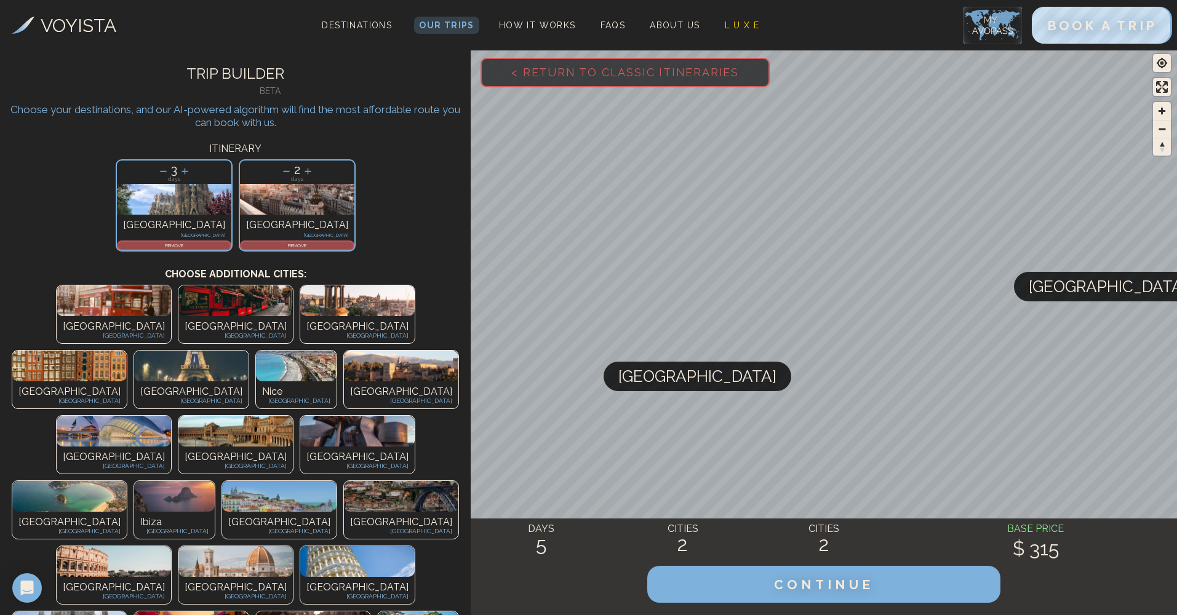
click at [178, 416] on img at bounding box center [235, 431] width 114 height 31
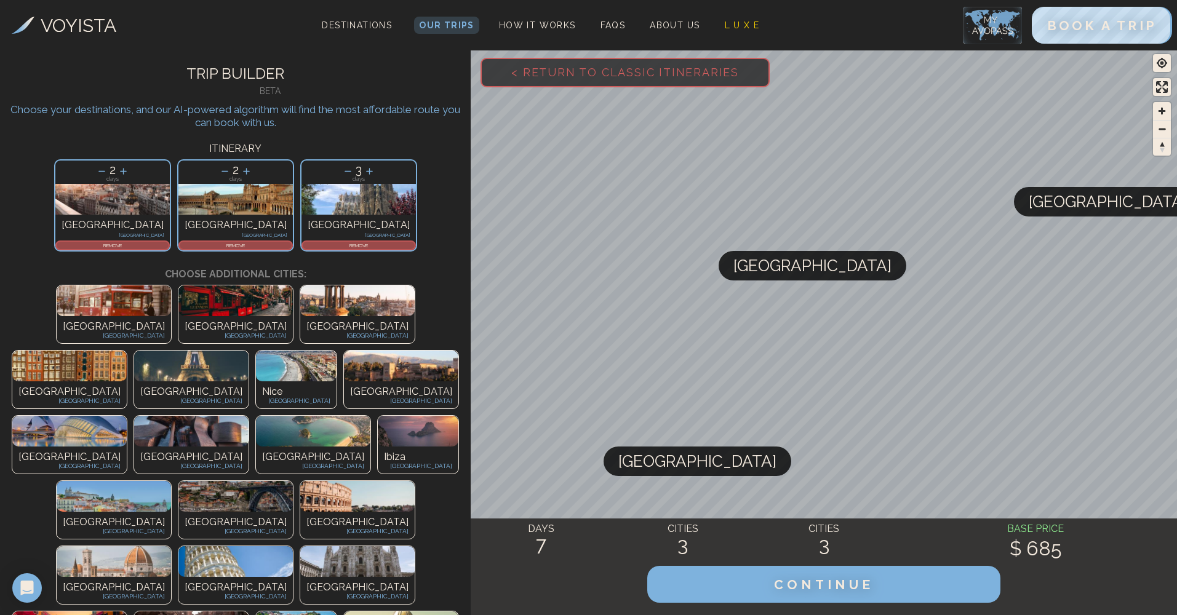
click at [311, 481] on img at bounding box center [357, 496] width 114 height 31
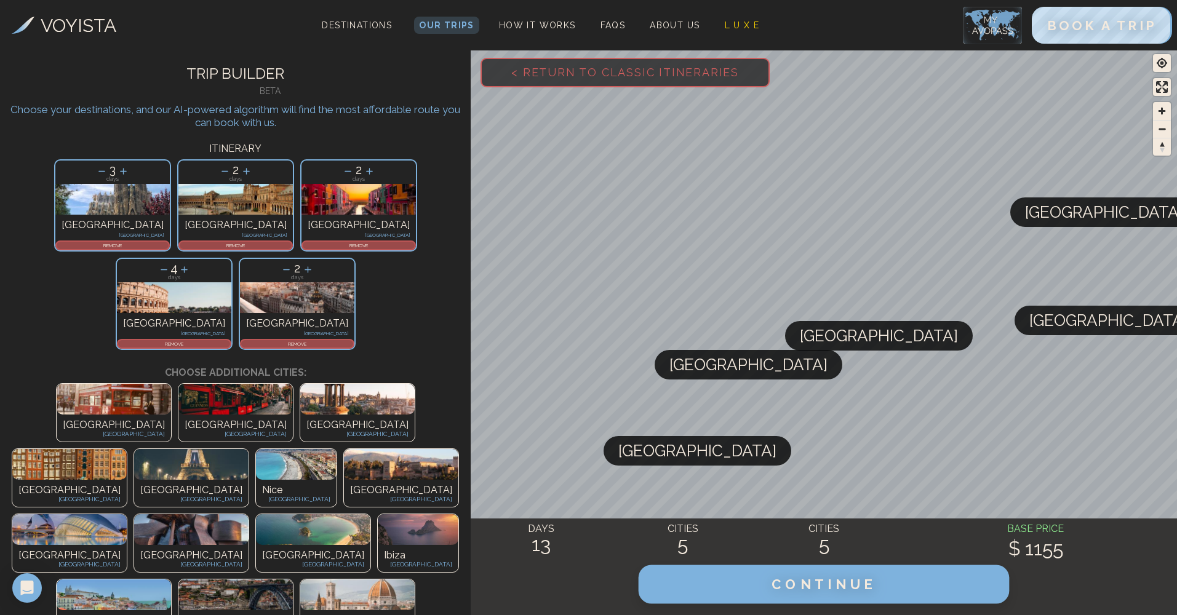
click at [742, 578] on button "CONTINUE" at bounding box center [824, 584] width 371 height 39
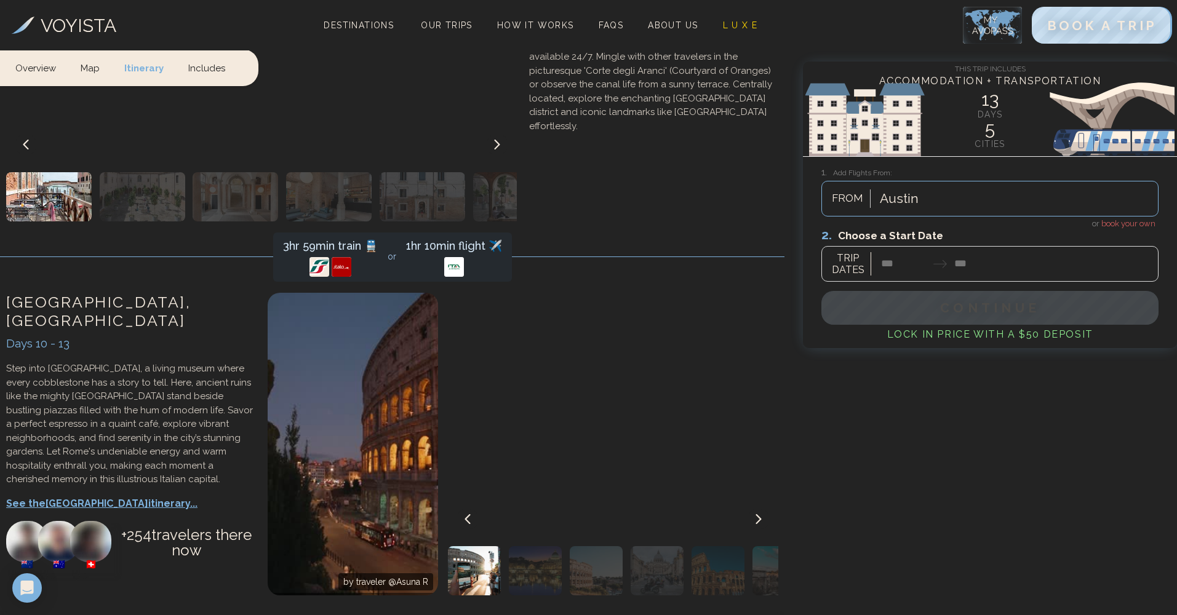
scroll to position [3977, 0]
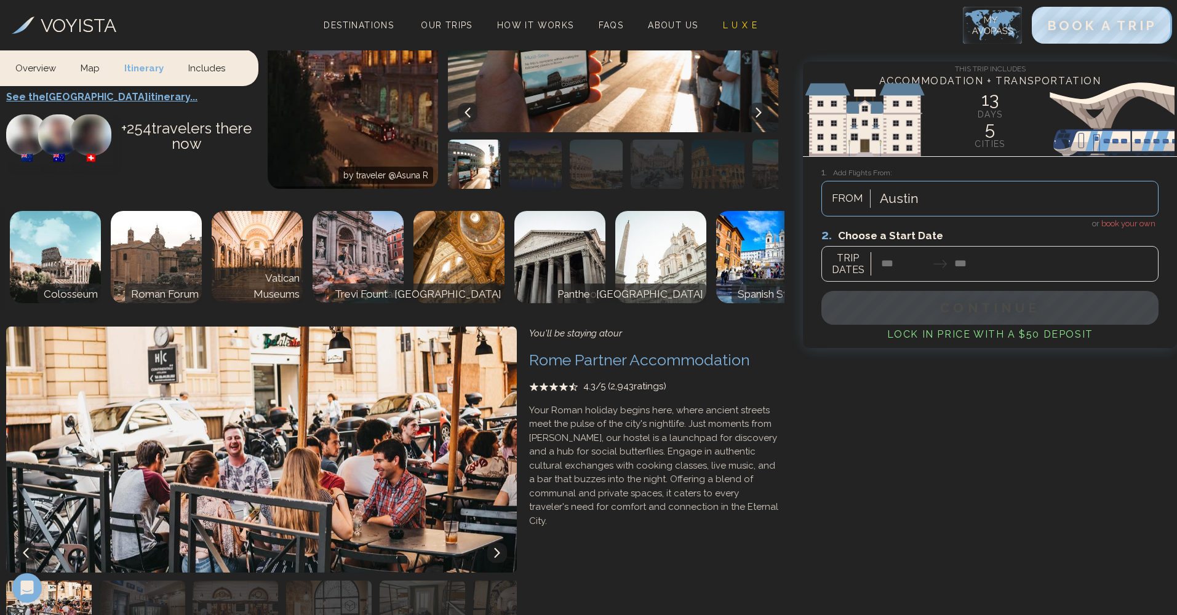
click at [1113, 222] on span "book your own" at bounding box center [1128, 223] width 54 height 9
click at [887, 260] on div at bounding box center [989, 254] width 337 height 55
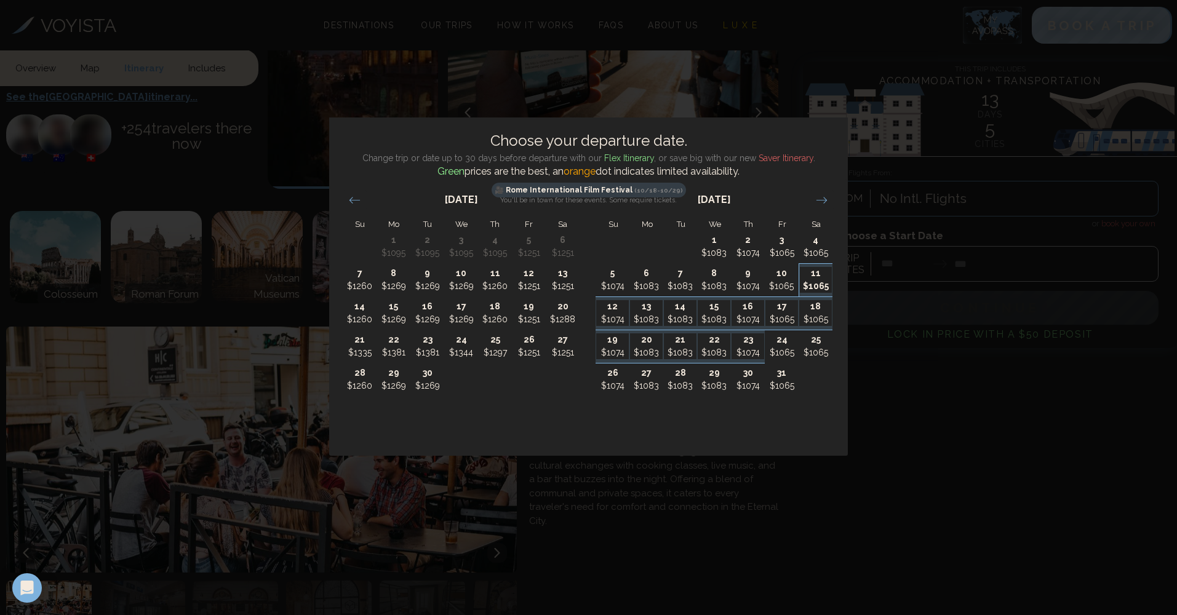
click at [826, 292] on p "$1065" at bounding box center [816, 286] width 33 height 13
type input "********"
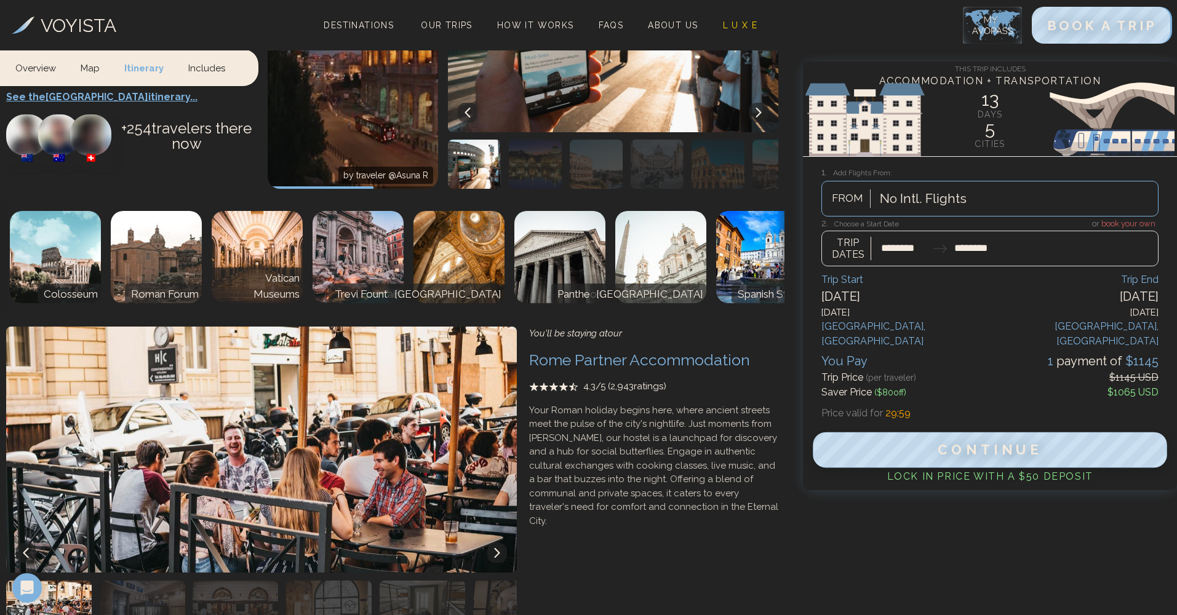
click at [957, 442] on span "Continue" at bounding box center [990, 450] width 105 height 16
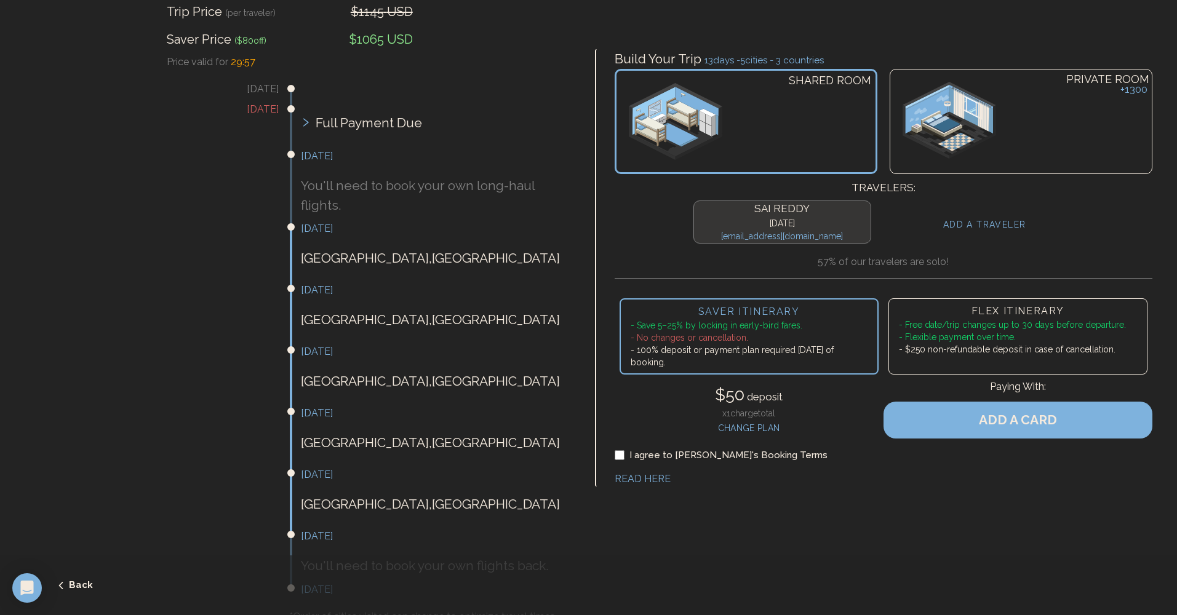
scroll to position [215, 0]
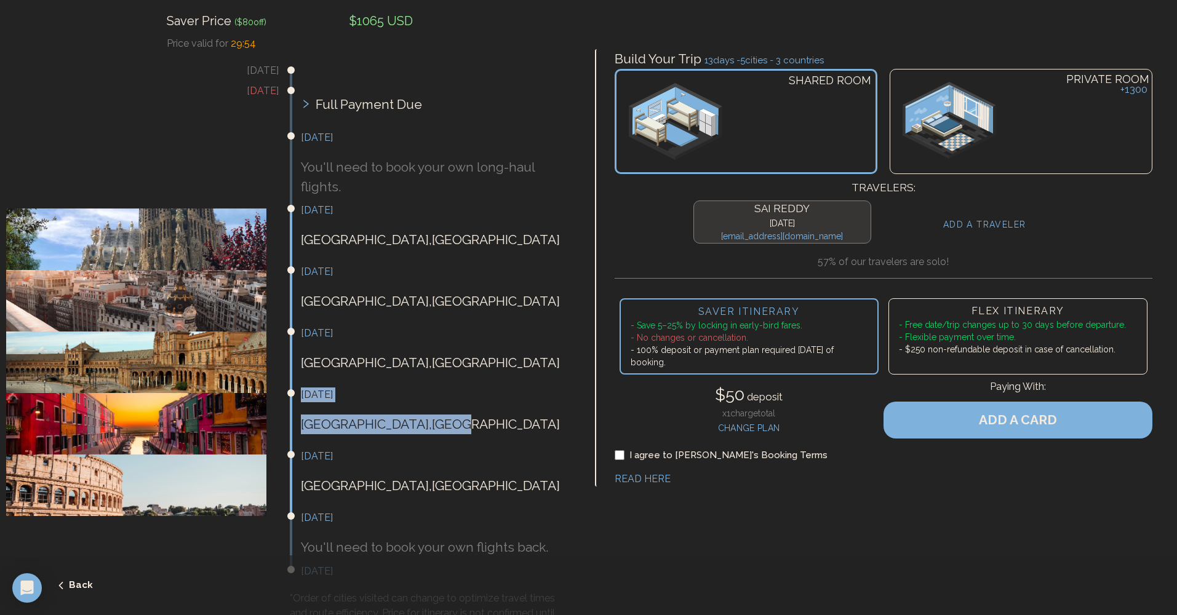
drag, startPoint x: 386, startPoint y: 413, endPoint x: 304, endPoint y: 380, distance: 88.6
click at [304, 388] on div "October 18th Venice , Italy" at bounding box center [437, 417] width 273 height 59
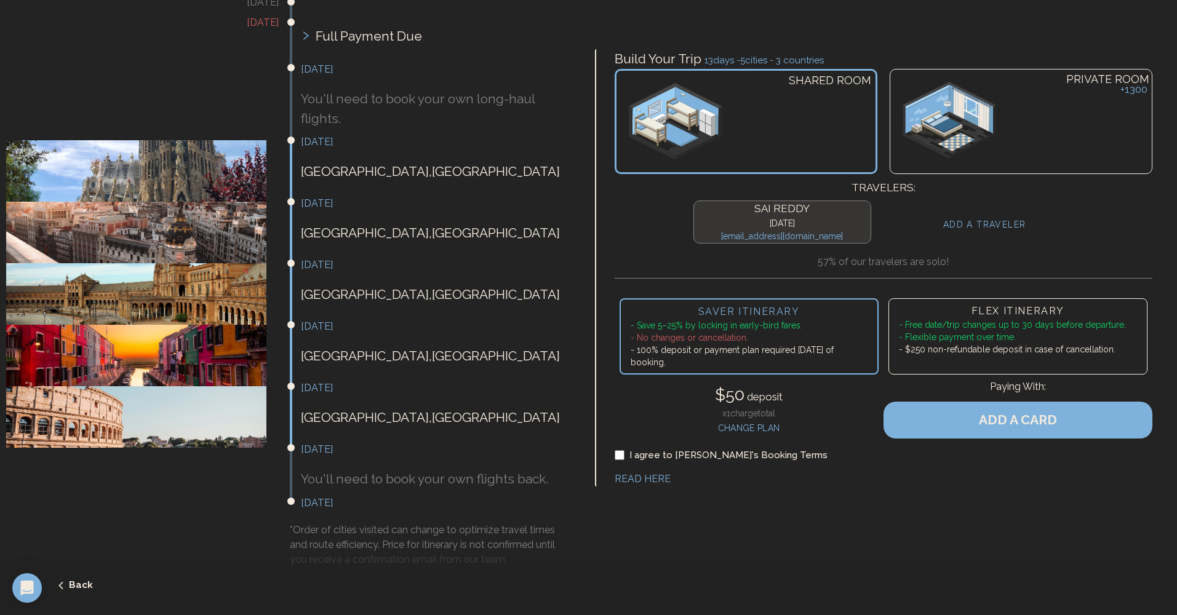
drag, startPoint x: 319, startPoint y: 385, endPoint x: 531, endPoint y: 2, distance: 437.9
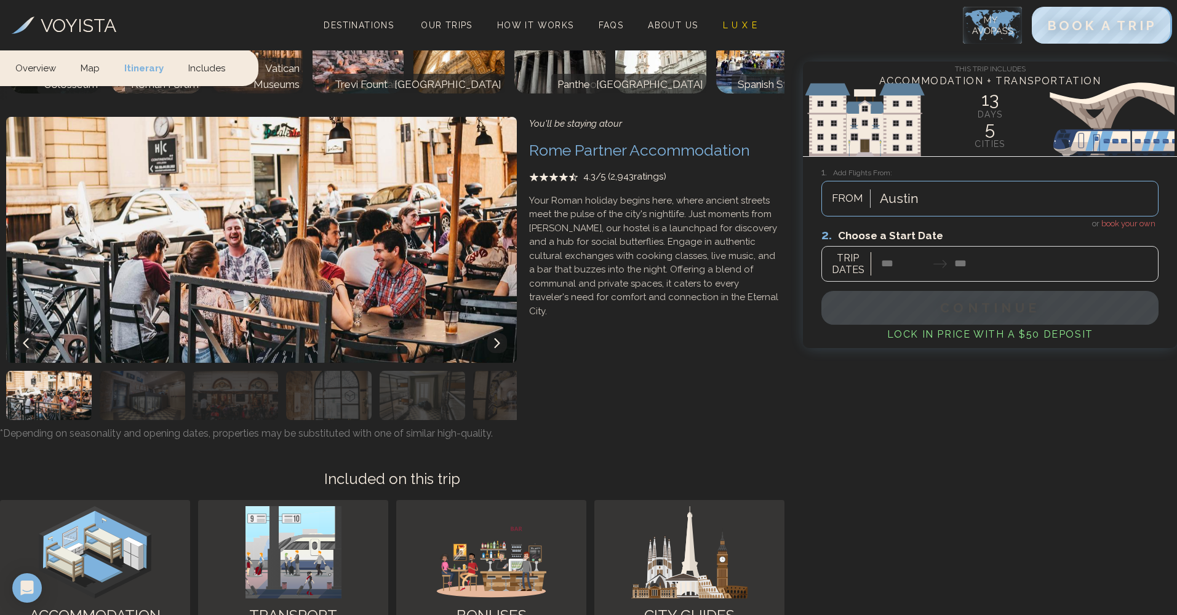
scroll to position [3981, 0]
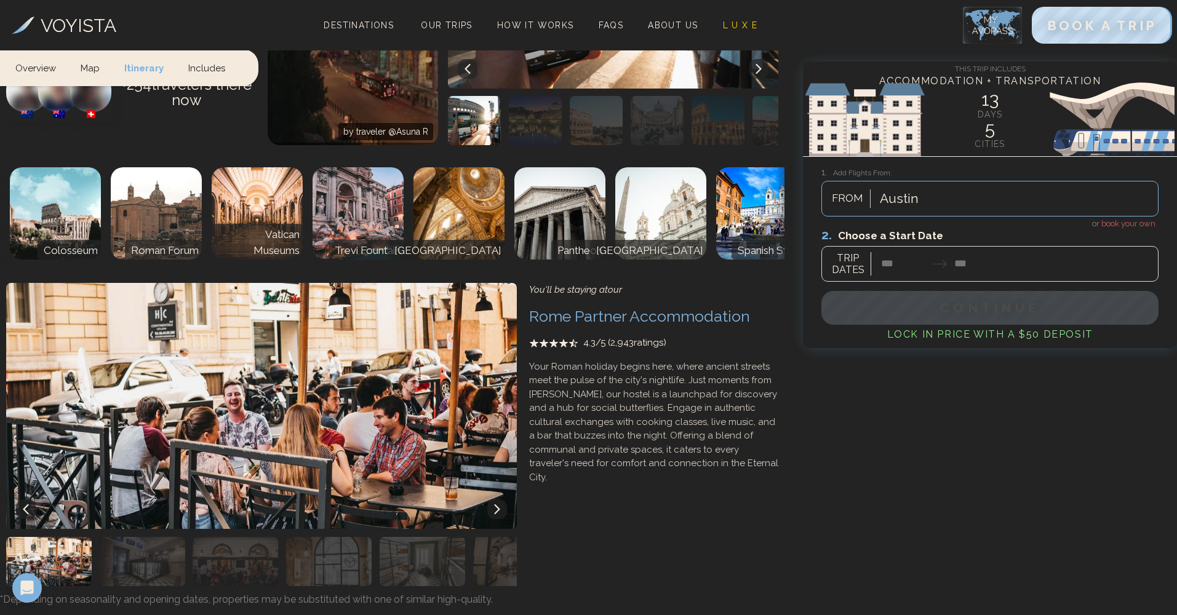
click at [905, 263] on div at bounding box center [989, 254] width 337 height 55
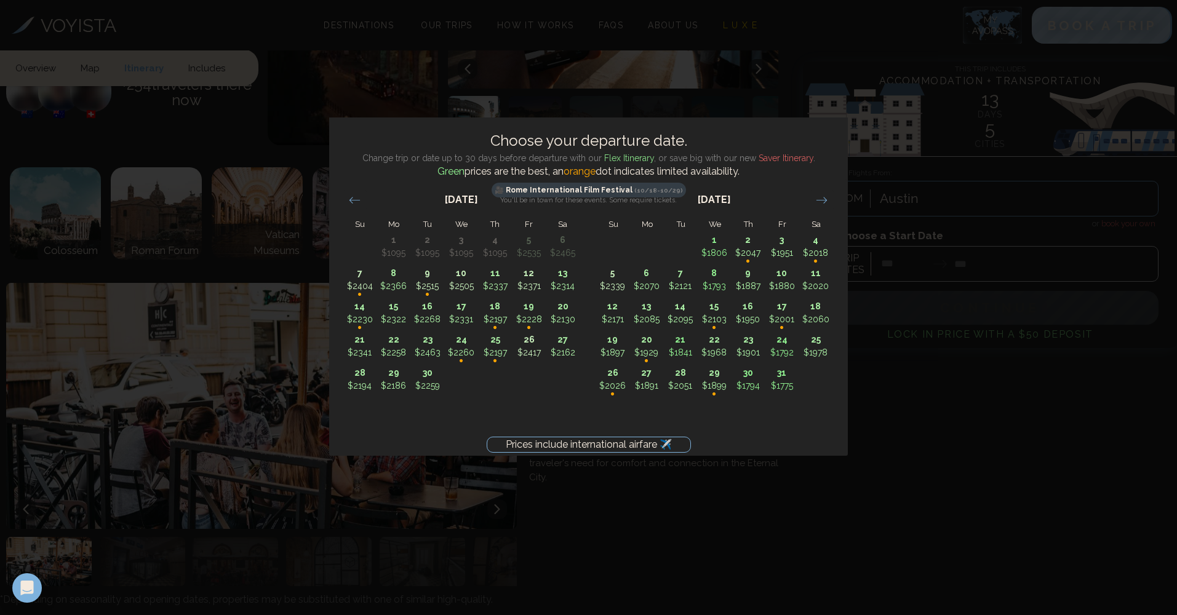
click at [893, 474] on div "Prices include international airfare ✈️ Choose your departure date. Change trip…" at bounding box center [588, 307] width 1177 height 615
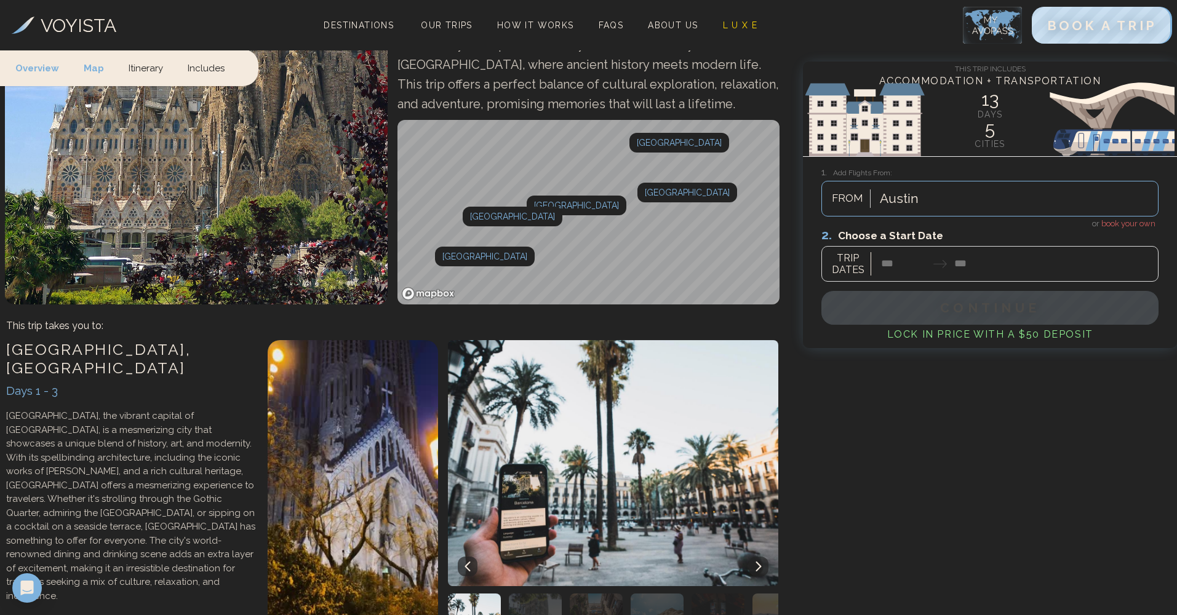
scroll to position [198, 0]
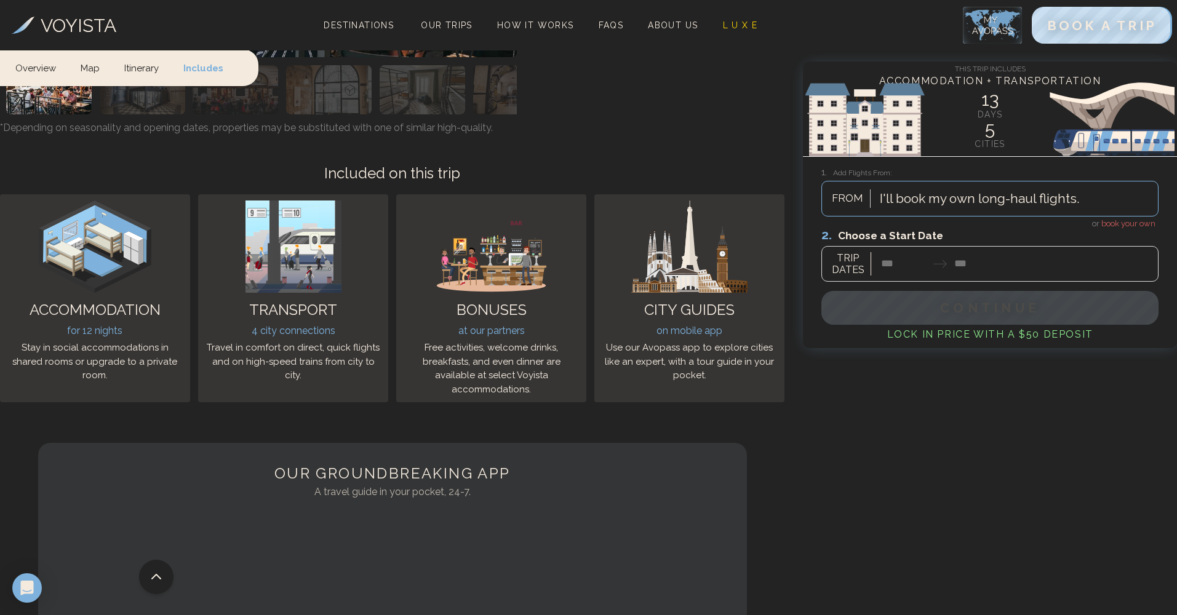
scroll to position [3436, 0]
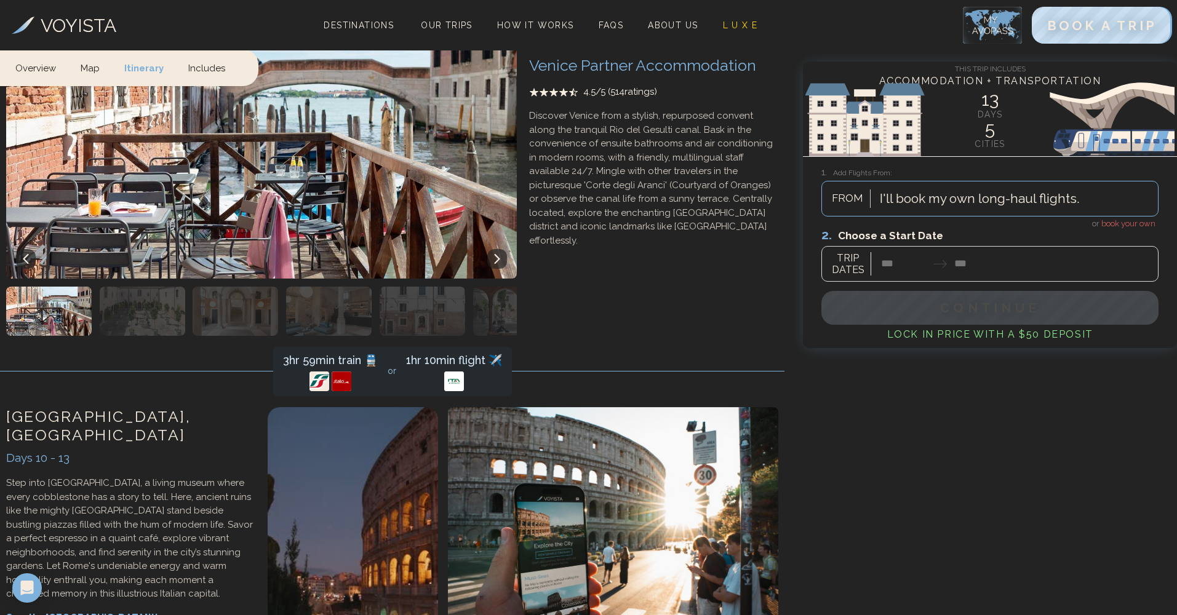
click at [1120, 222] on span "book your own" at bounding box center [1128, 223] width 54 height 9
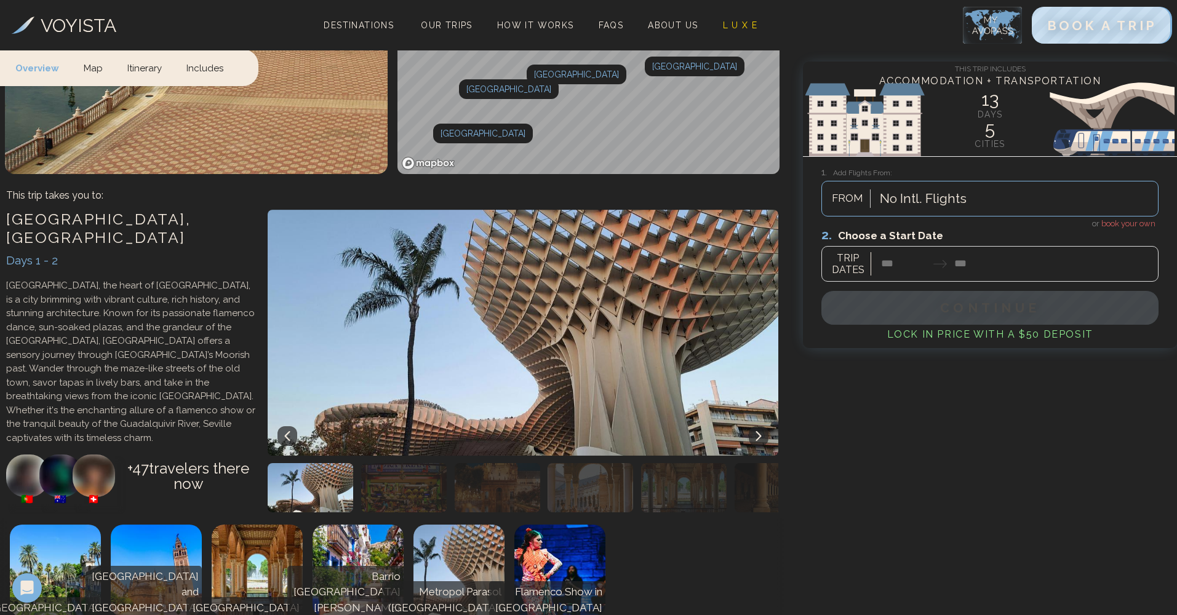
scroll to position [68, 0]
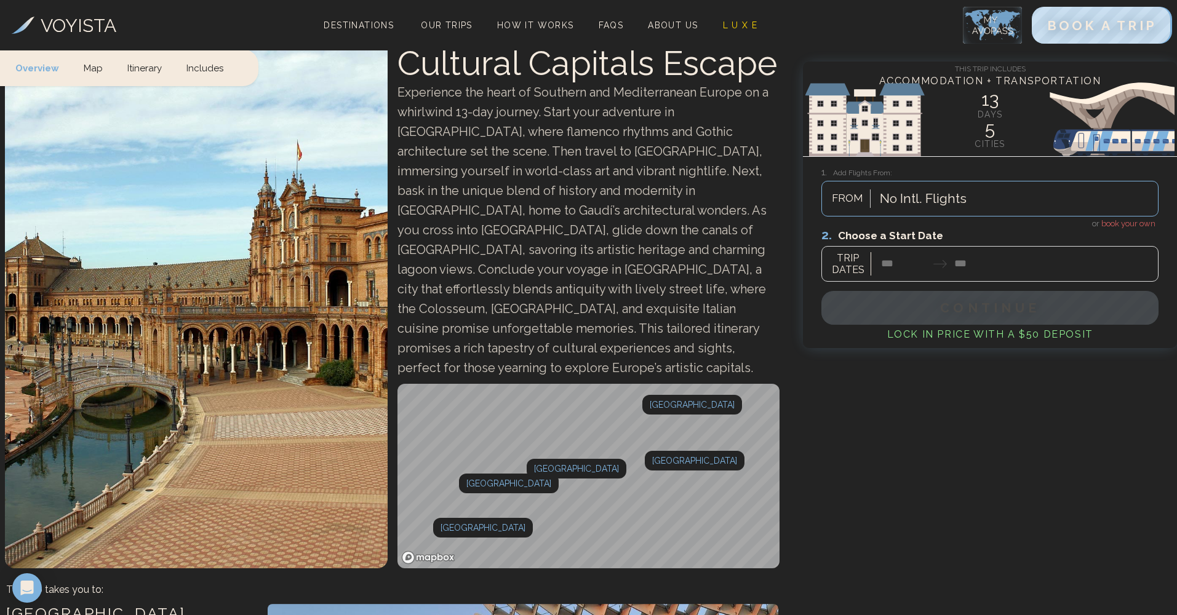
click at [911, 277] on div at bounding box center [989, 254] width 337 height 55
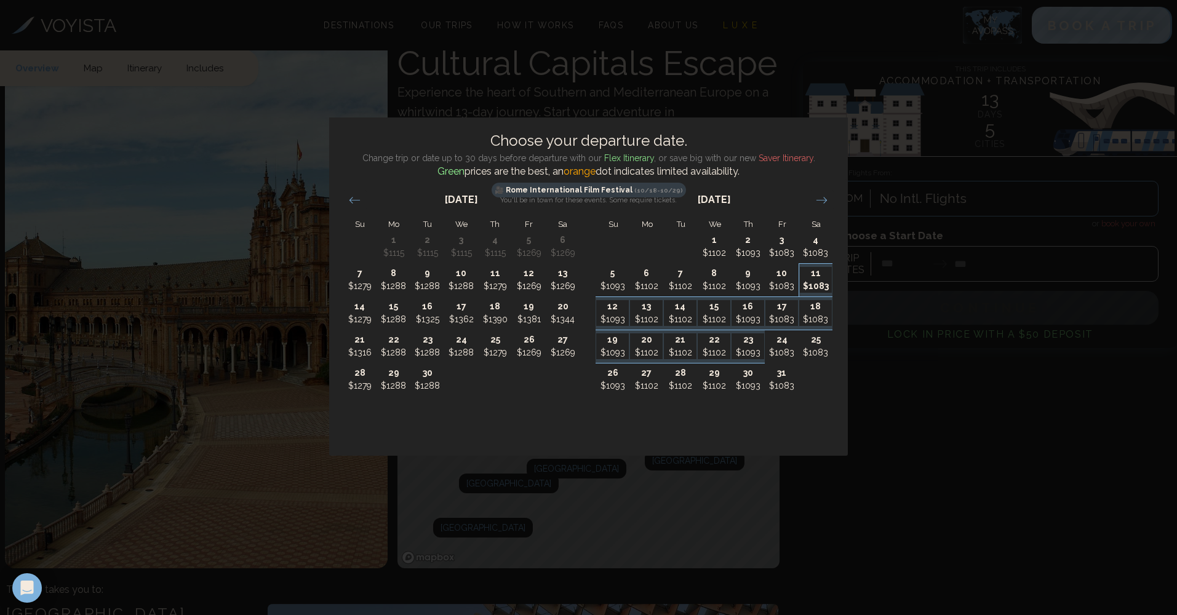
click at [818, 284] on p "$1083" at bounding box center [816, 286] width 33 height 13
type input "********"
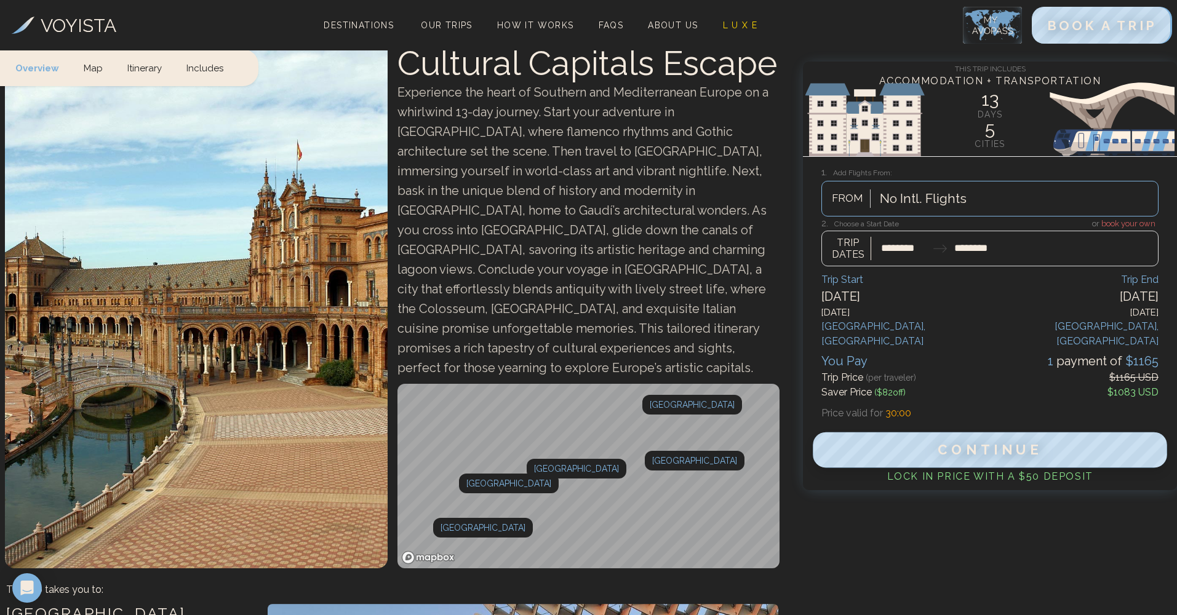
click at [949, 442] on span "Continue" at bounding box center [990, 450] width 105 height 16
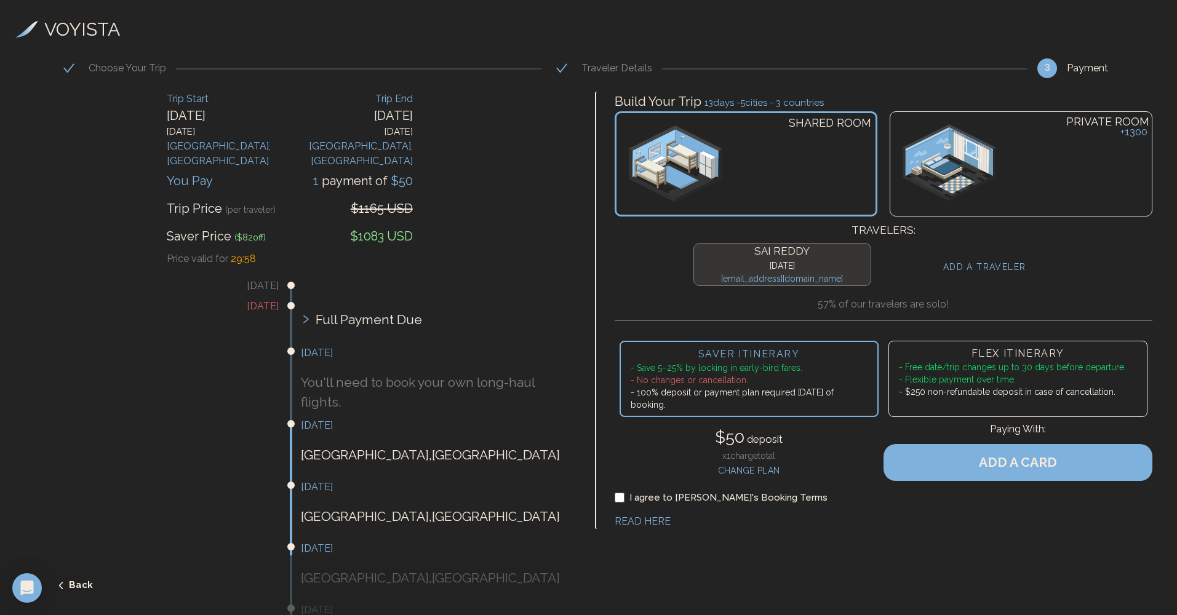
scroll to position [284, 0]
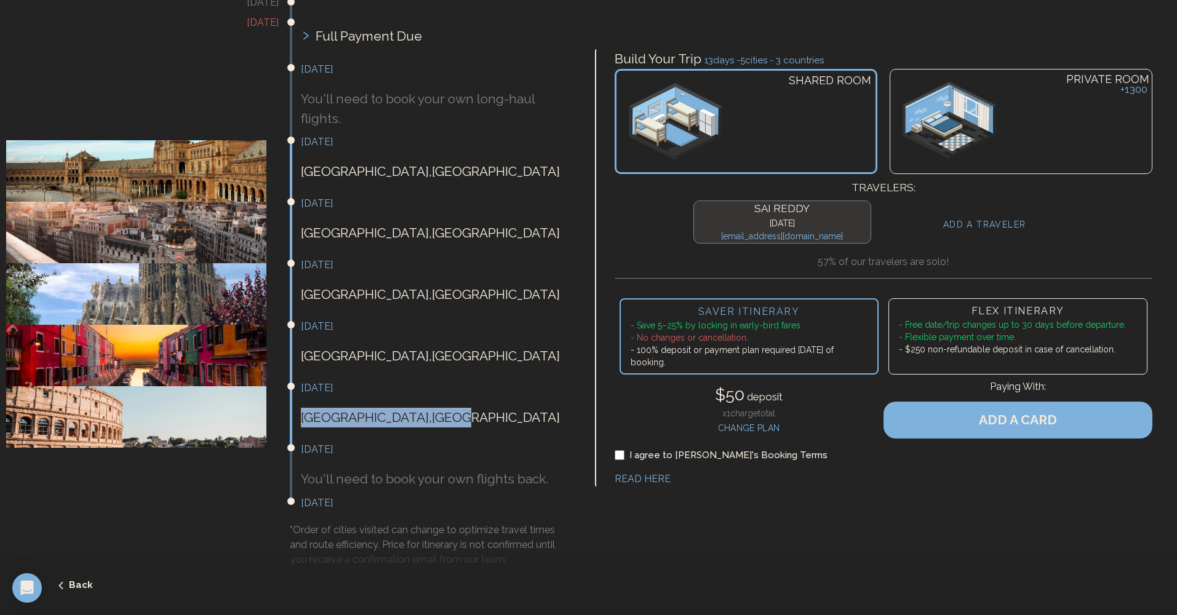
drag, startPoint x: 384, startPoint y: 404, endPoint x: 305, endPoint y: 388, distance: 81.0
click at [305, 388] on div "October 20th Rome , Italy" at bounding box center [437, 410] width 273 height 59
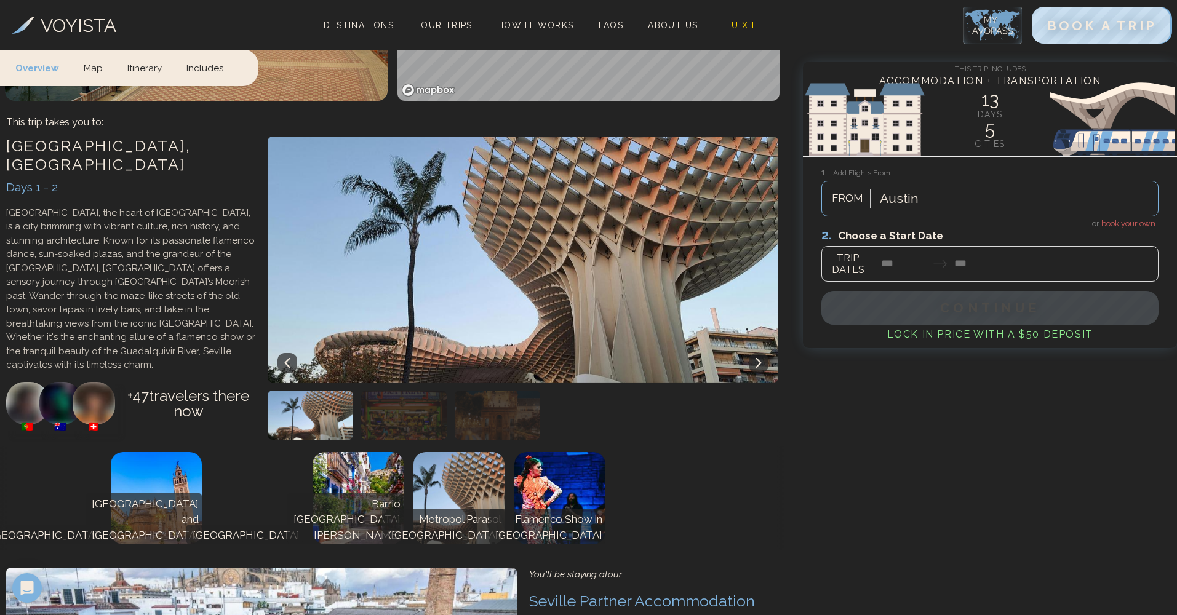
scroll to position [68, 0]
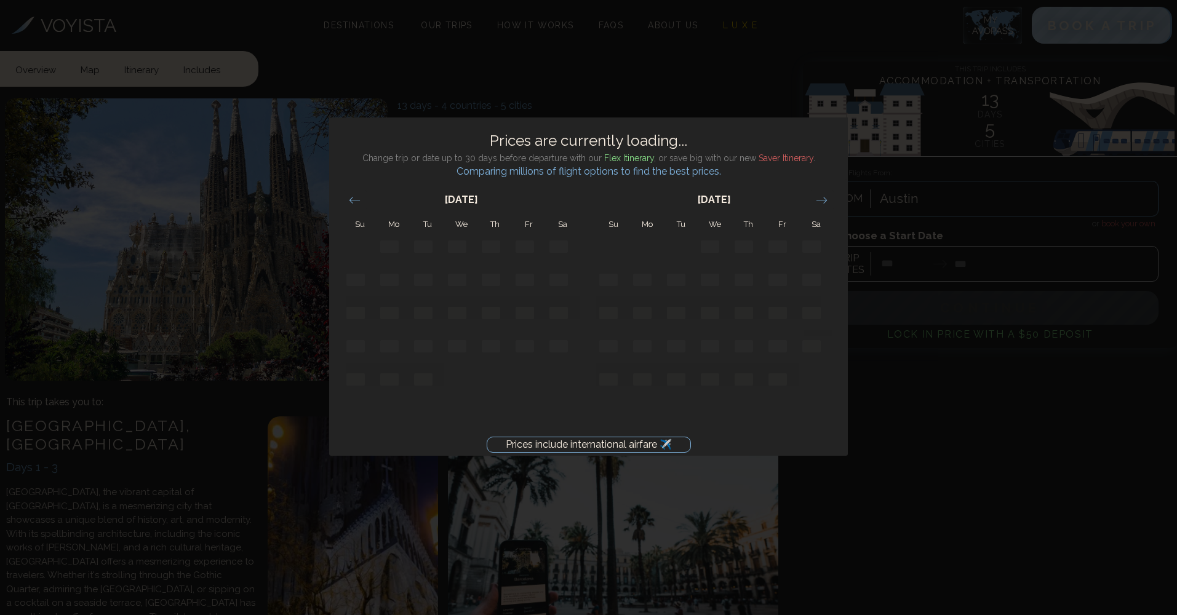
click at [1053, 295] on div "Prices include international airfare ✈️ Prices are currently loading... Change …" at bounding box center [588, 307] width 1177 height 615
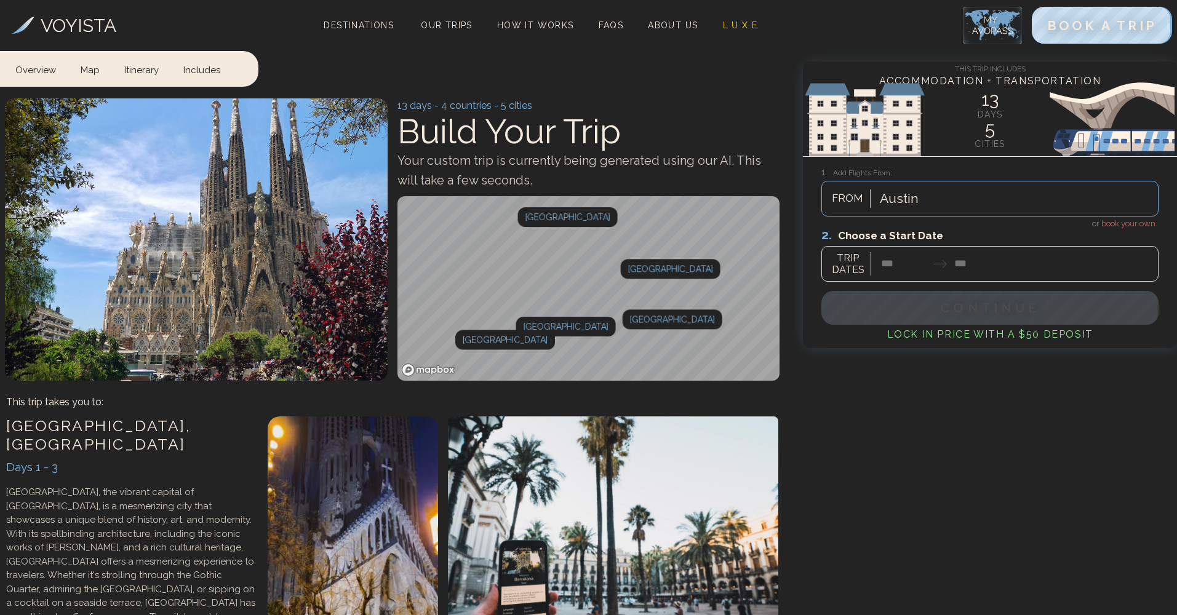
click at [1110, 226] on span "book your own" at bounding box center [1128, 223] width 54 height 9
drag, startPoint x: 925, startPoint y: 256, endPoint x: 915, endPoint y: 258, distance: 10.1
click at [915, 258] on div at bounding box center [989, 254] width 337 height 55
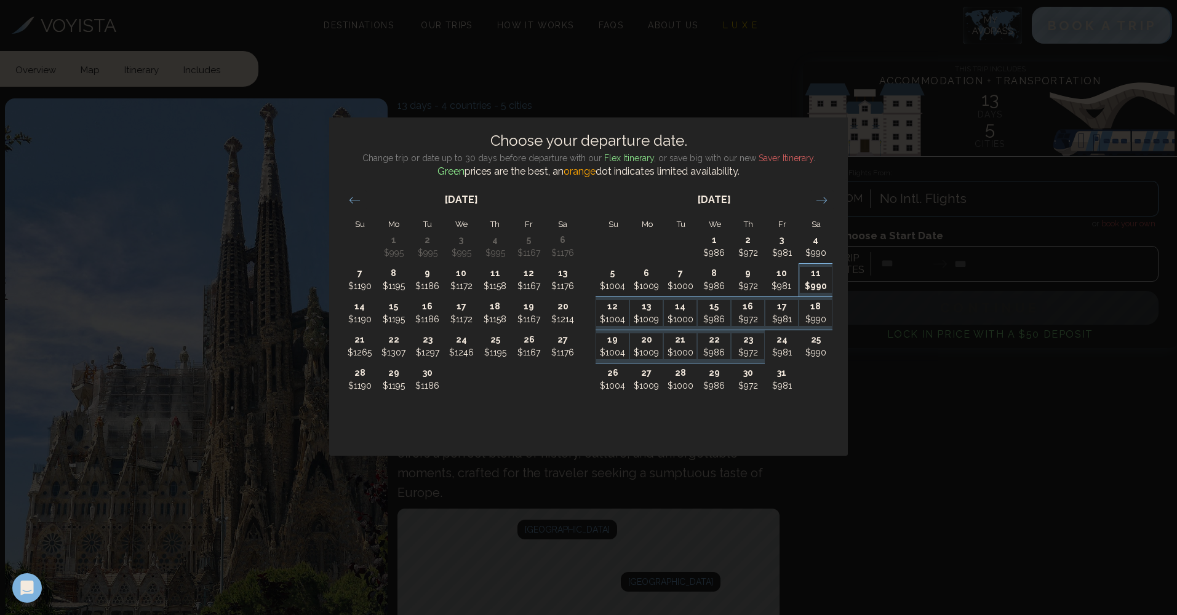
click at [823, 285] on p "$990" at bounding box center [816, 286] width 33 height 13
type input "********"
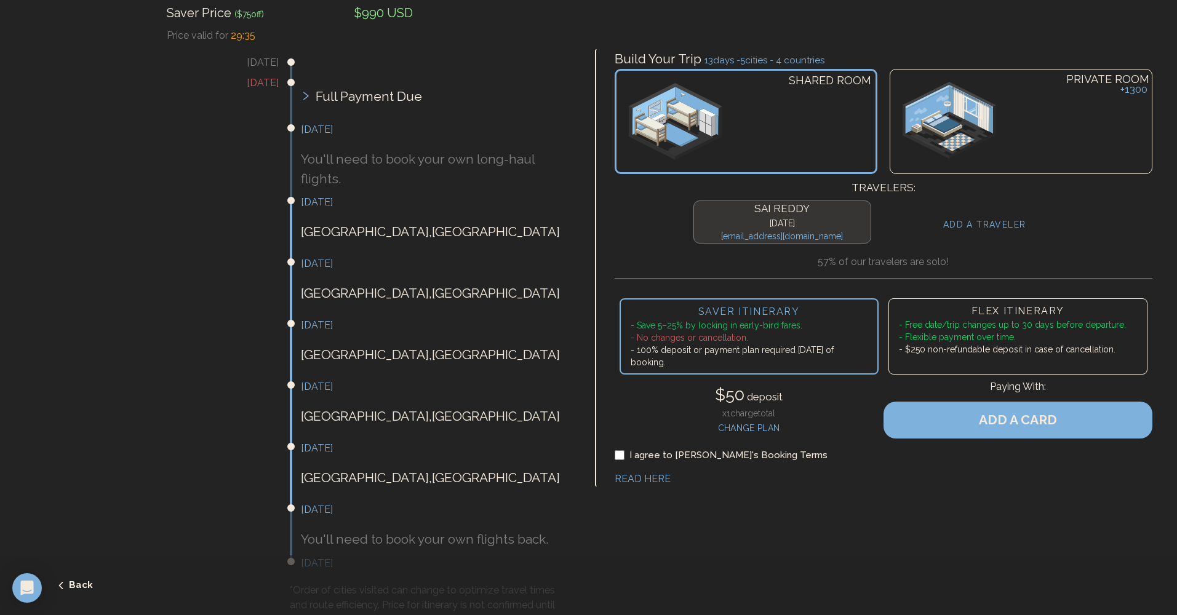
scroll to position [226, 0]
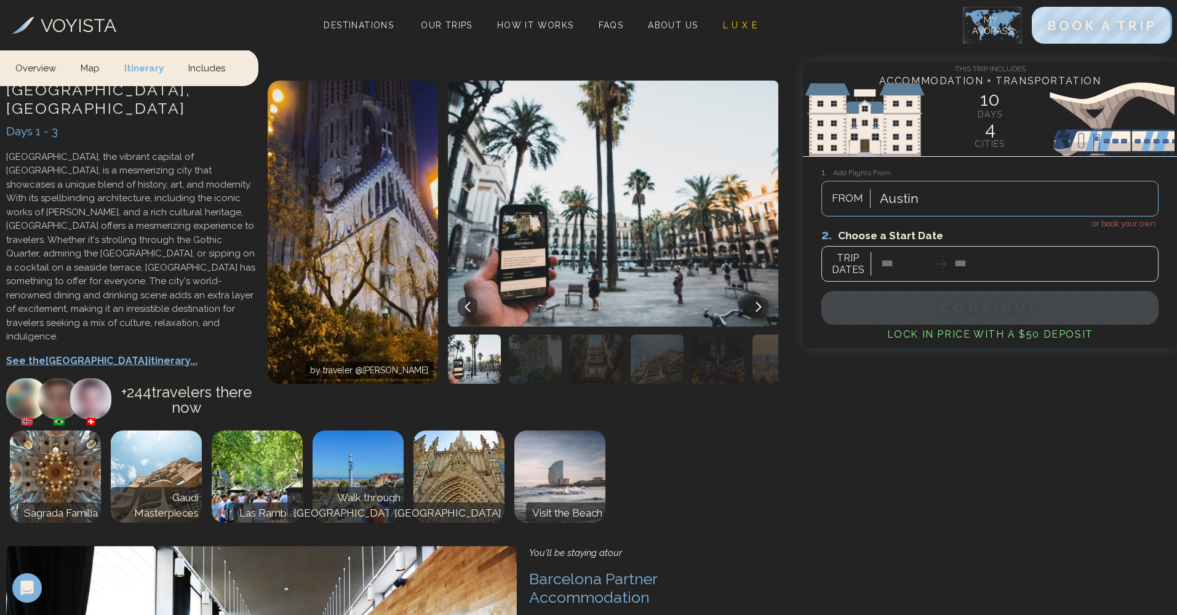
scroll to position [162, 0]
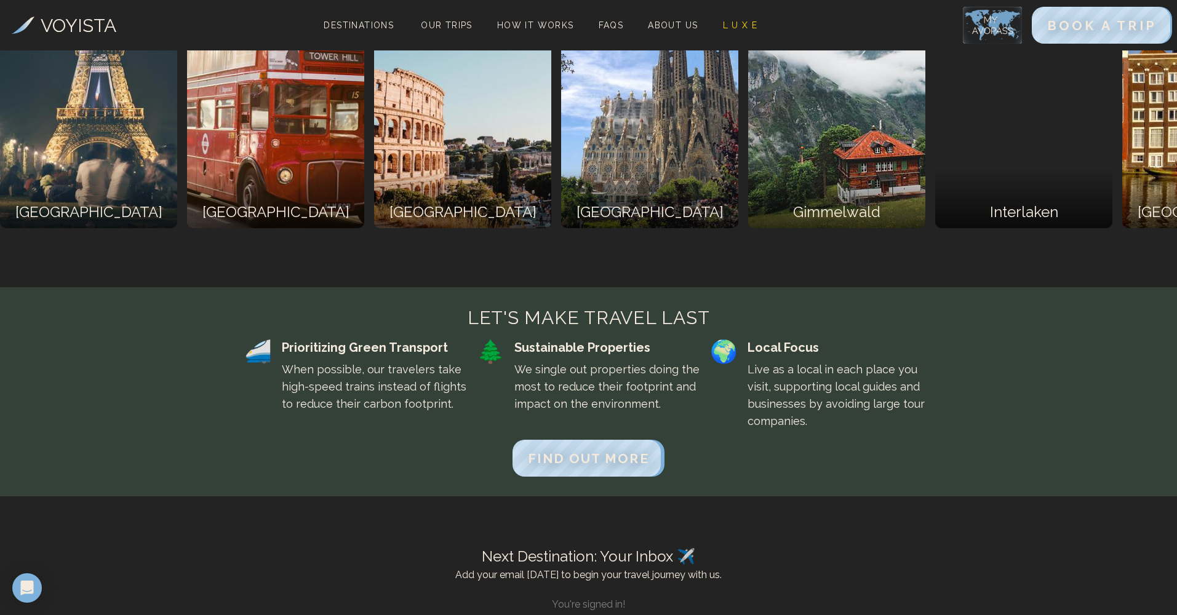
scroll to position [6228, 0]
